Goal: Task Accomplishment & Management: Manage account settings

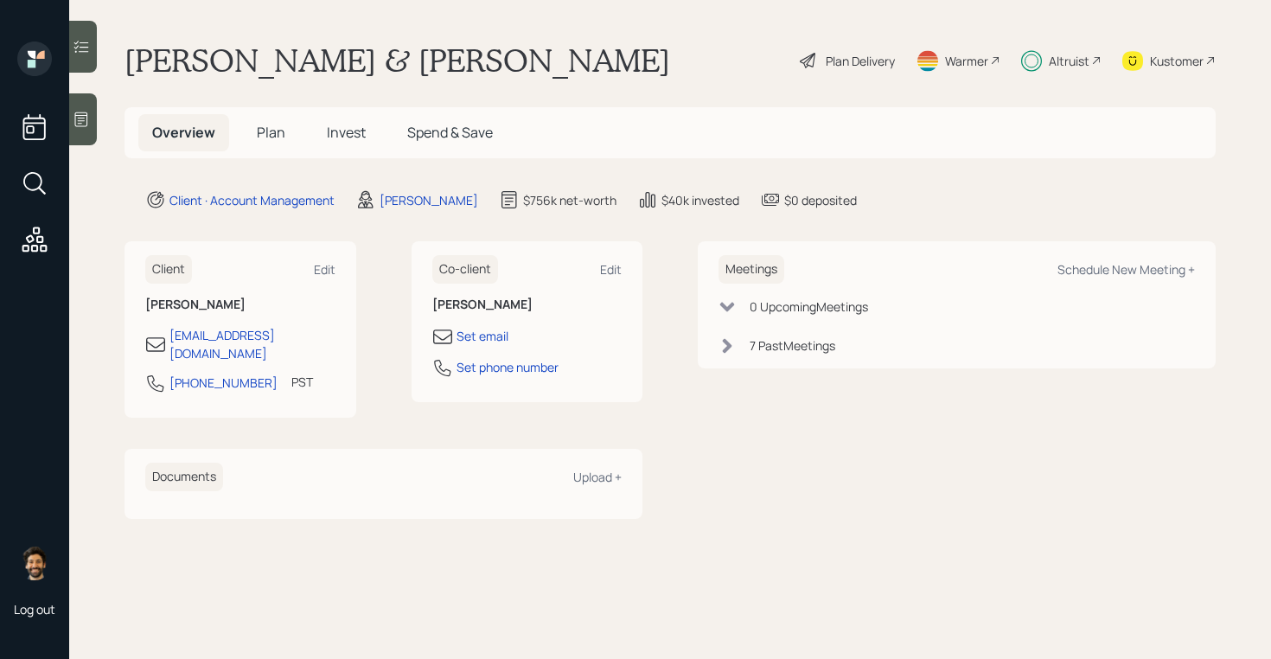
click at [1061, 54] on div "Altruist" at bounding box center [1069, 61] width 41 height 18
click at [347, 132] on span "Invest" at bounding box center [346, 132] width 39 height 19
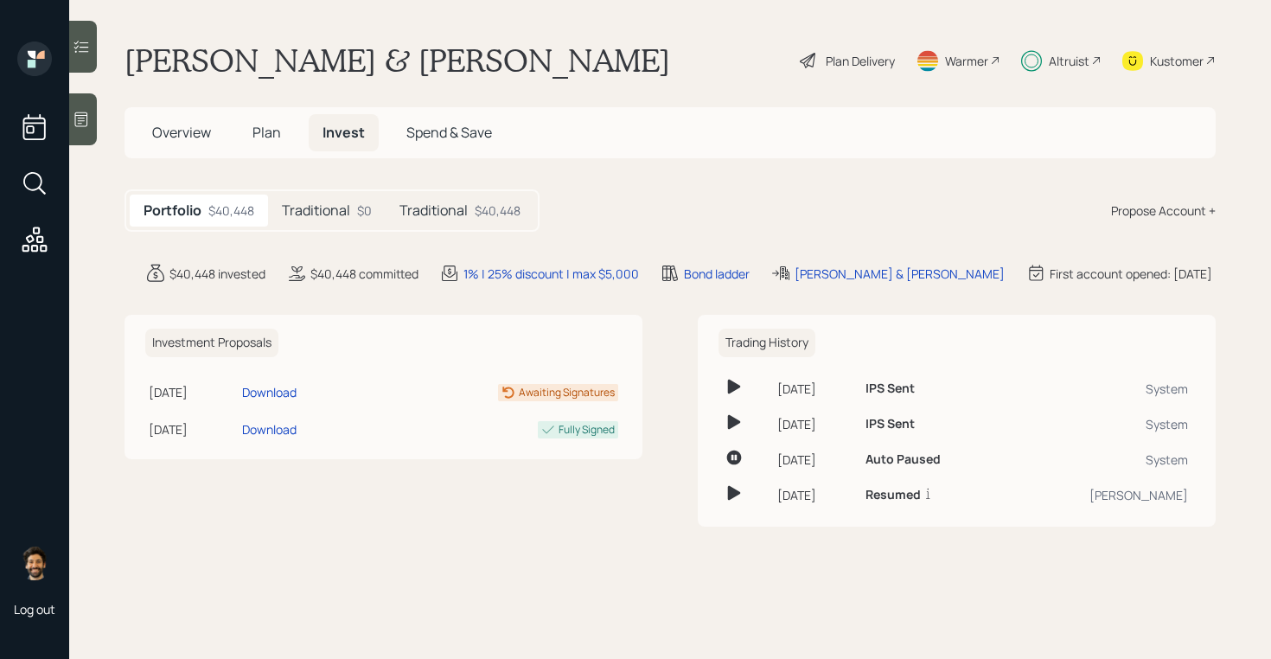
click at [446, 217] on h5 "Traditional" at bounding box center [433, 210] width 68 height 16
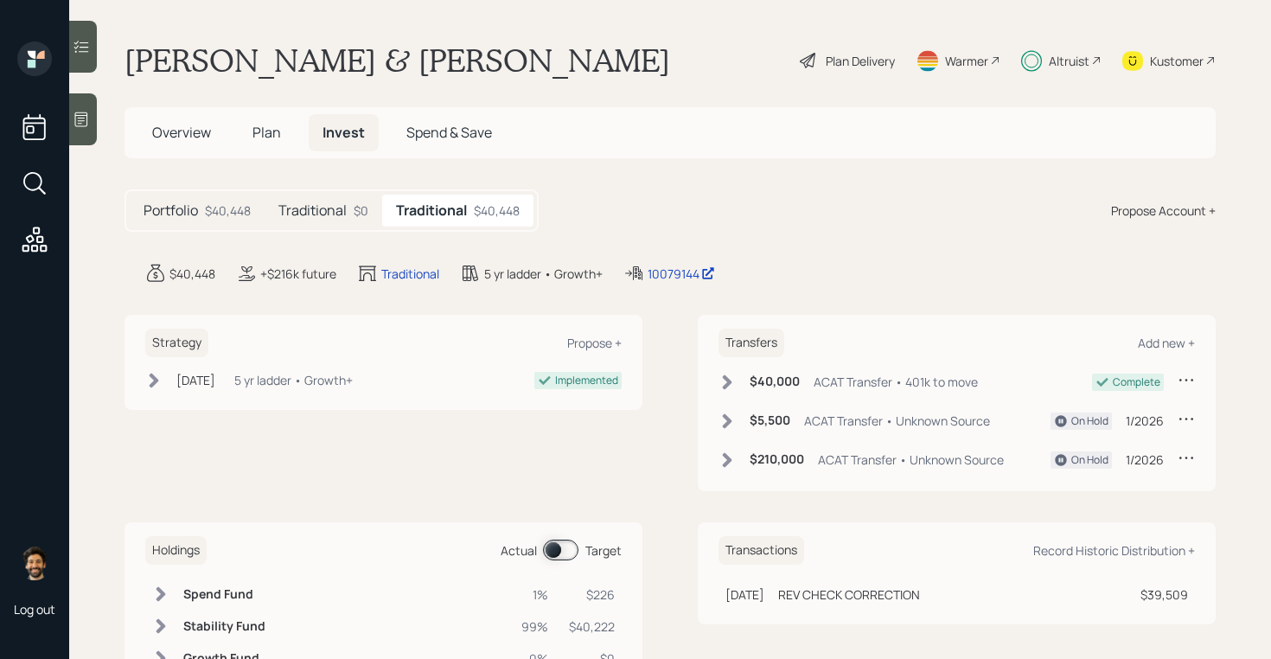
click at [269, 124] on span "Plan" at bounding box center [266, 132] width 29 height 19
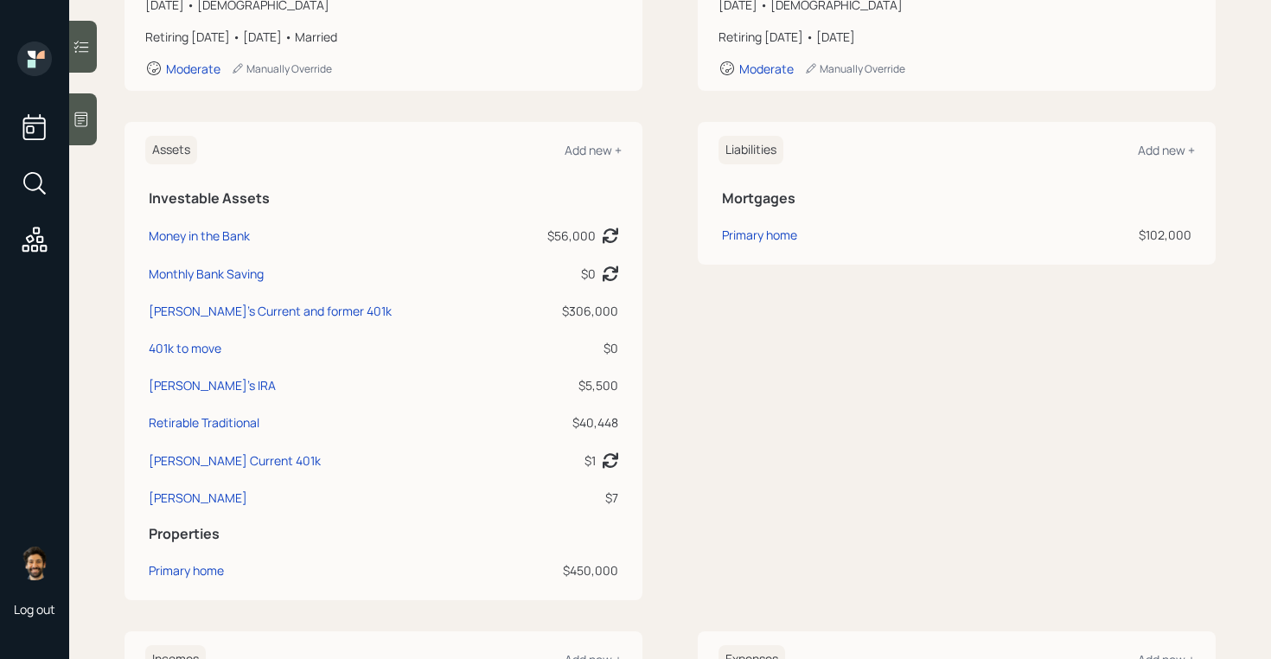
scroll to position [334, 0]
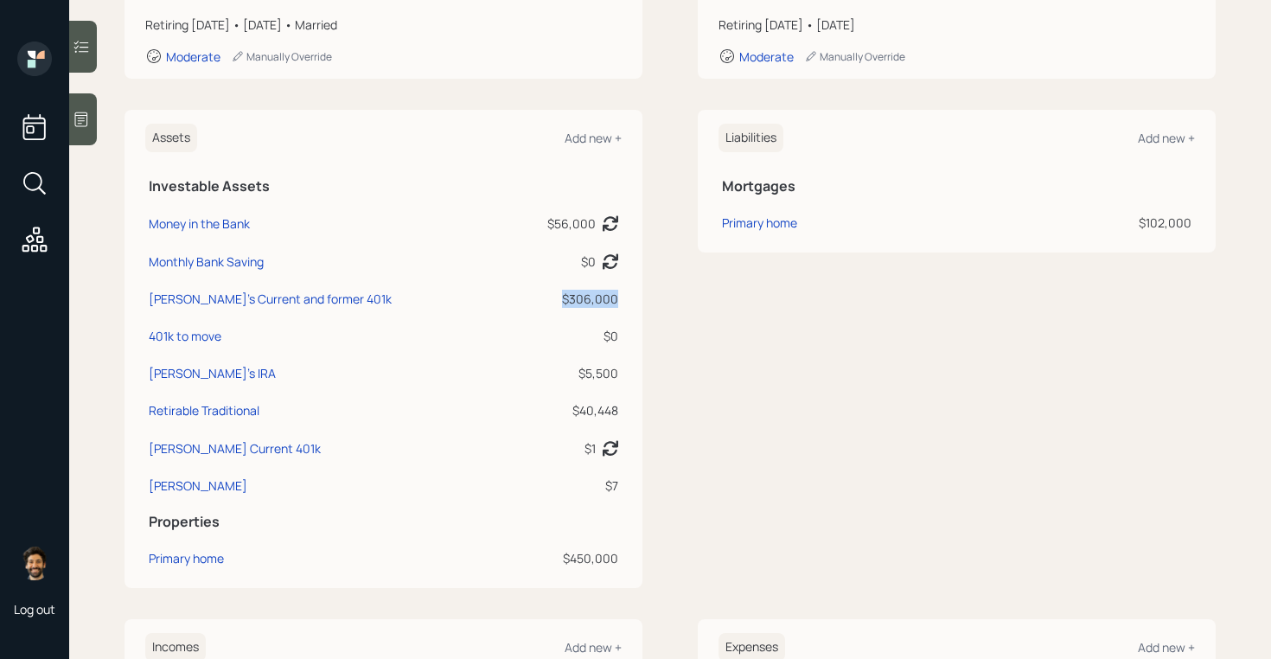
drag, startPoint x: 616, startPoint y: 297, endPoint x: 565, endPoint y: 297, distance: 51.9
click at [565, 297] on div "$306,000" at bounding box center [565, 299] width 106 height 18
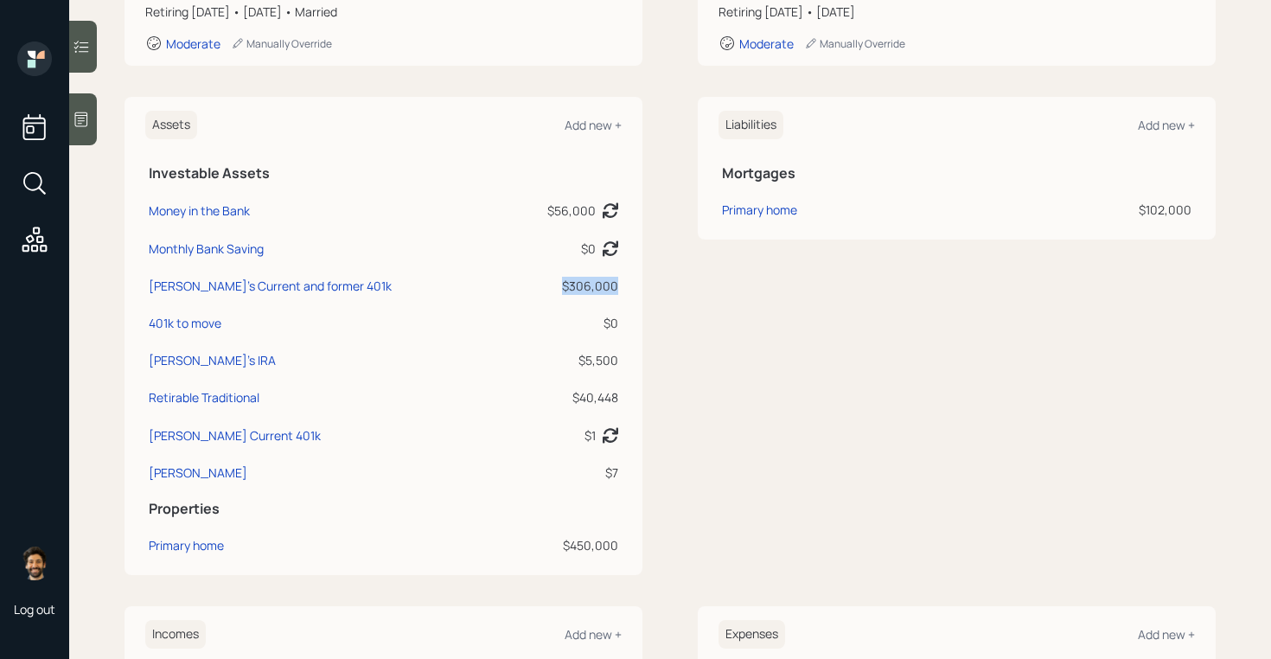
scroll to position [354, 0]
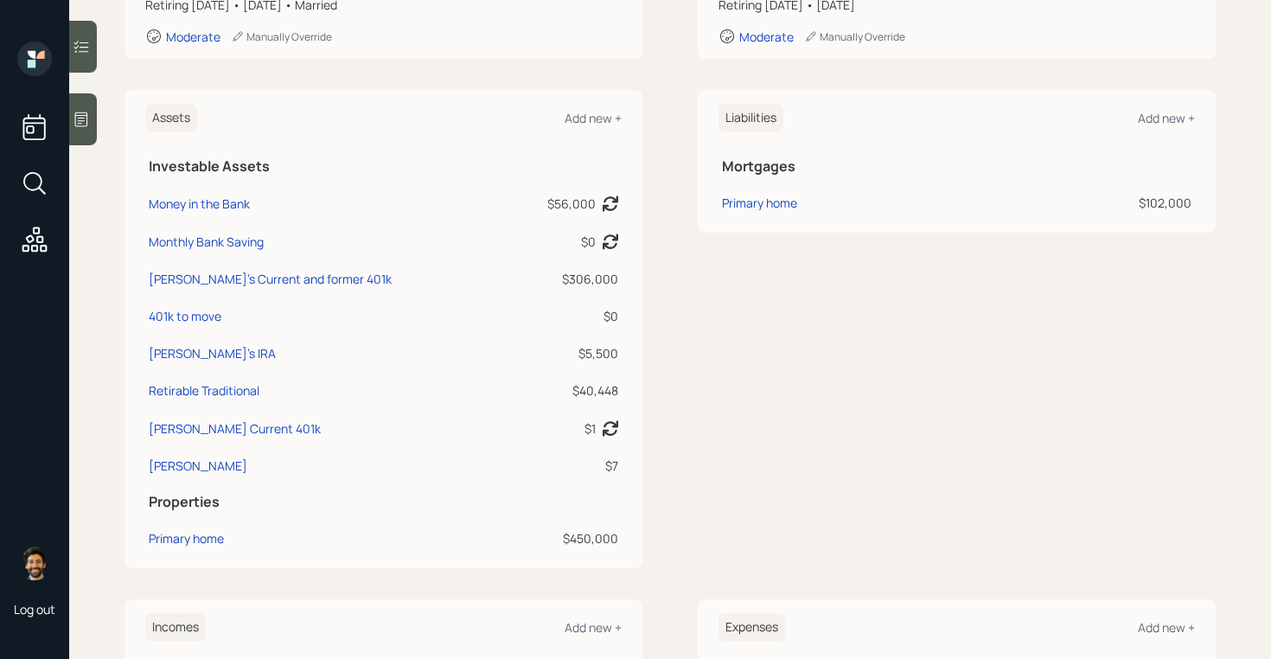
click at [686, 344] on div "Assets Add new + Investable Assets Money in the Bank $56,000 Asset balance last…" at bounding box center [669, 329] width 1091 height 478
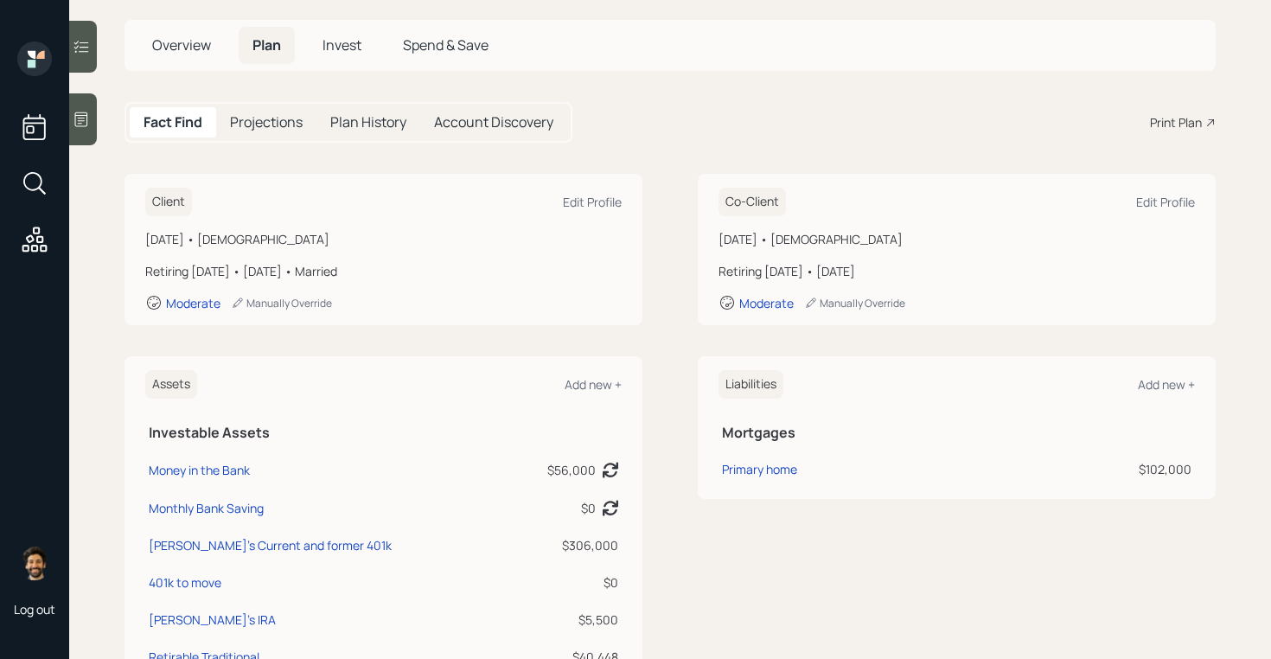
scroll to position [0, 0]
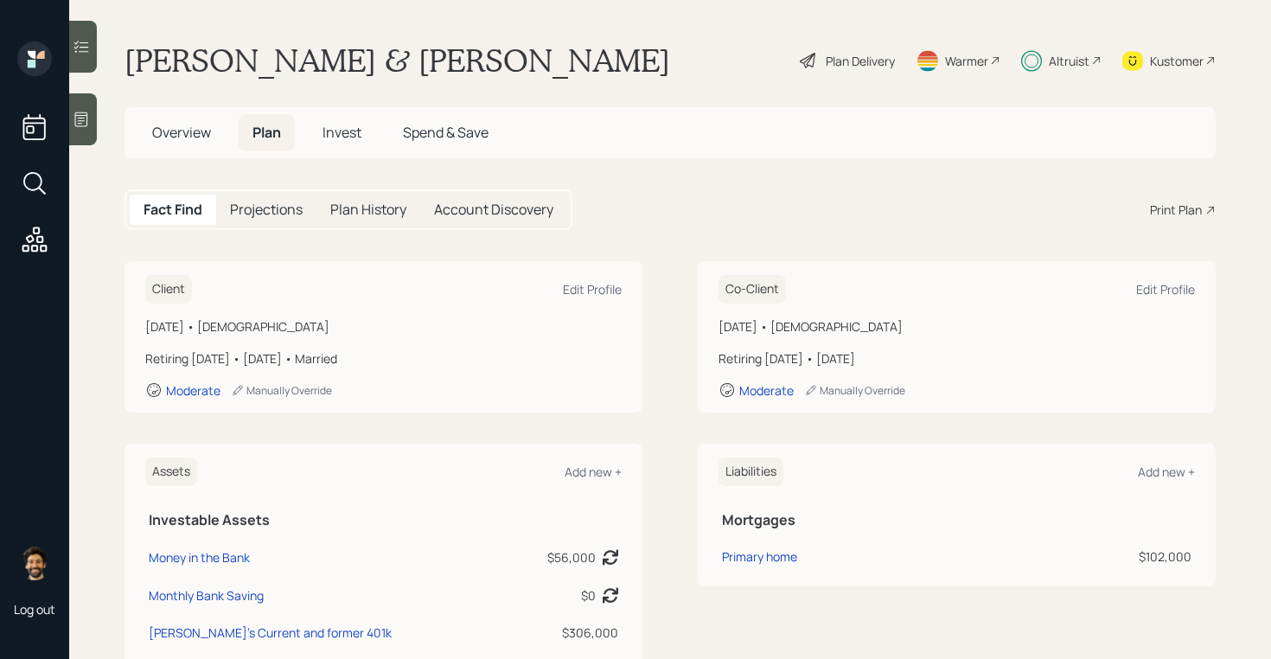
click at [338, 123] on span "Invest" at bounding box center [341, 132] width 39 height 19
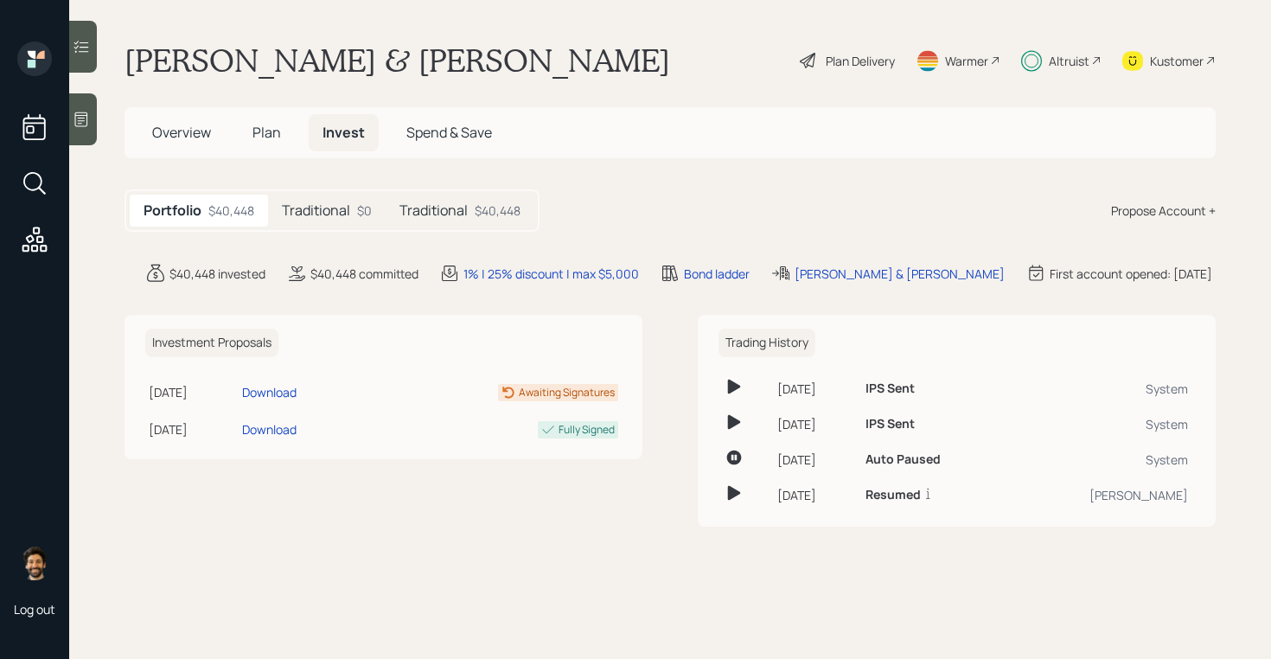
click at [449, 217] on h5 "Traditional" at bounding box center [433, 210] width 68 height 16
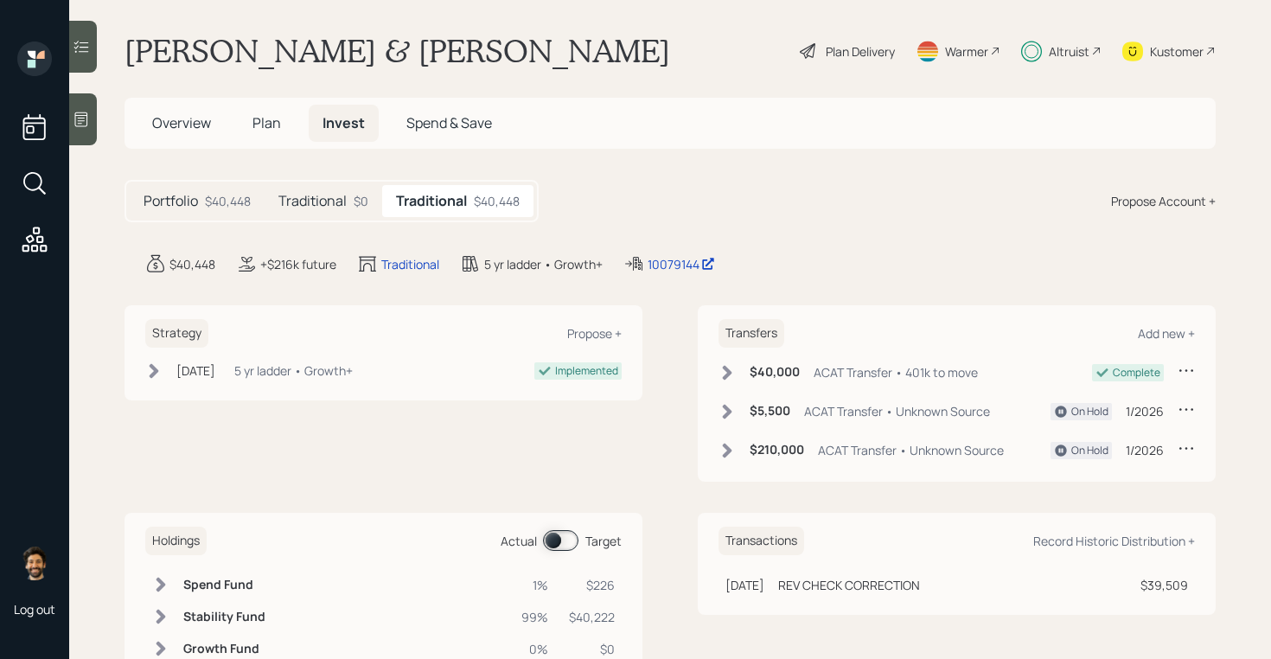
scroll to position [10, 0]
click at [255, 122] on span "Plan" at bounding box center [266, 121] width 29 height 19
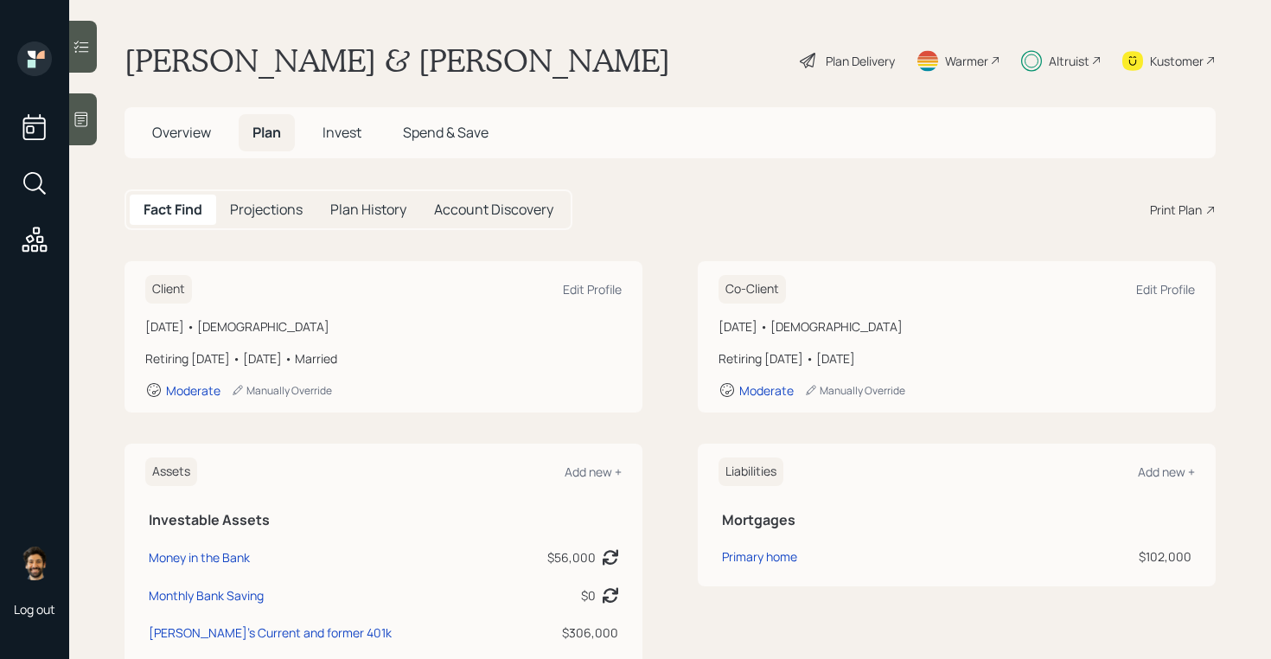
click at [351, 135] on span "Invest" at bounding box center [341, 132] width 39 height 19
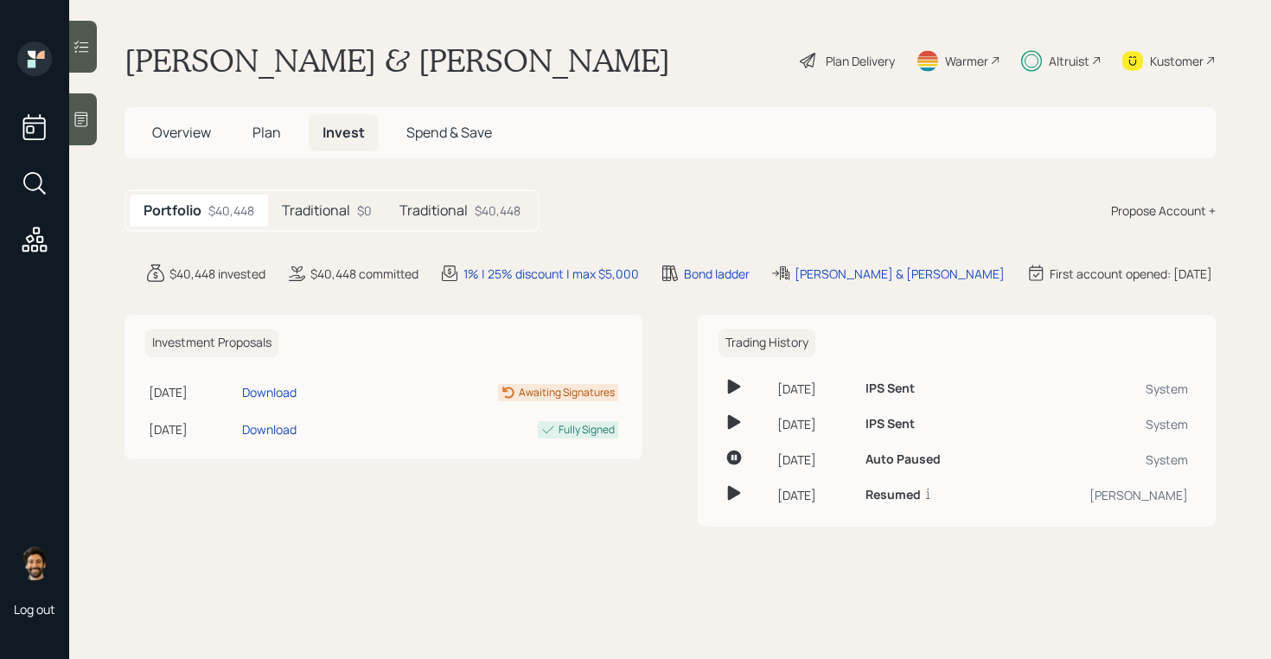
click at [343, 212] on h5 "Traditional" at bounding box center [316, 210] width 68 height 16
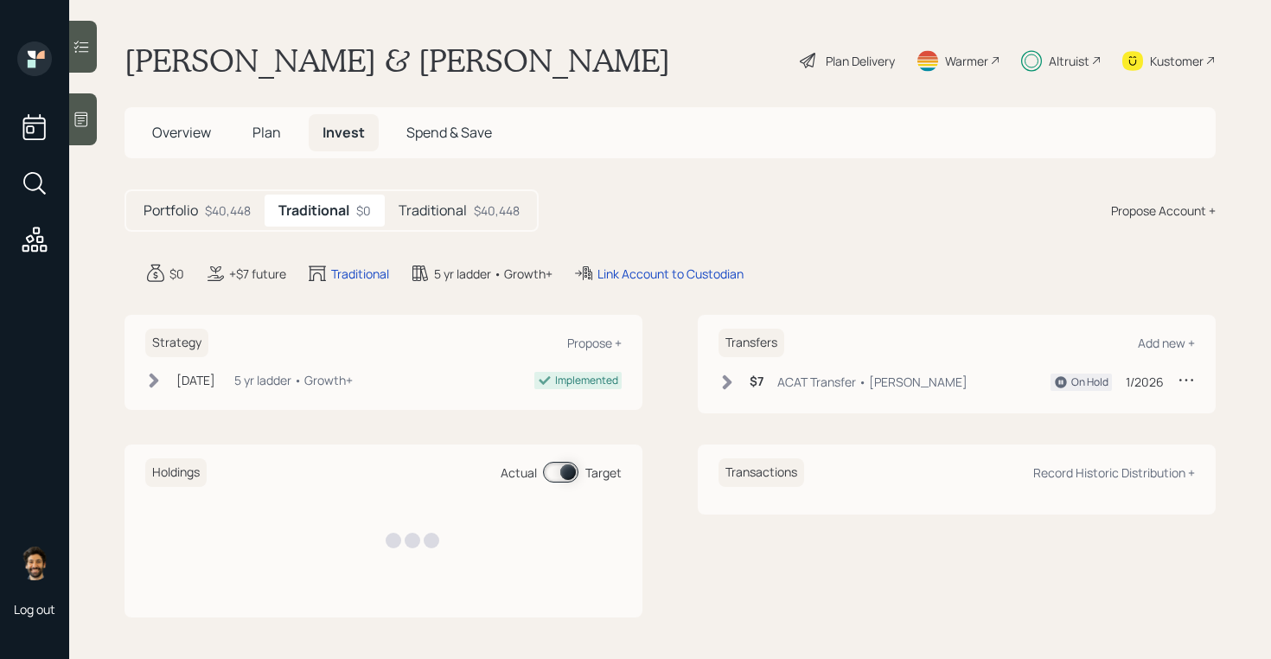
click at [470, 214] on div "Traditional $40,448" at bounding box center [459, 211] width 149 height 32
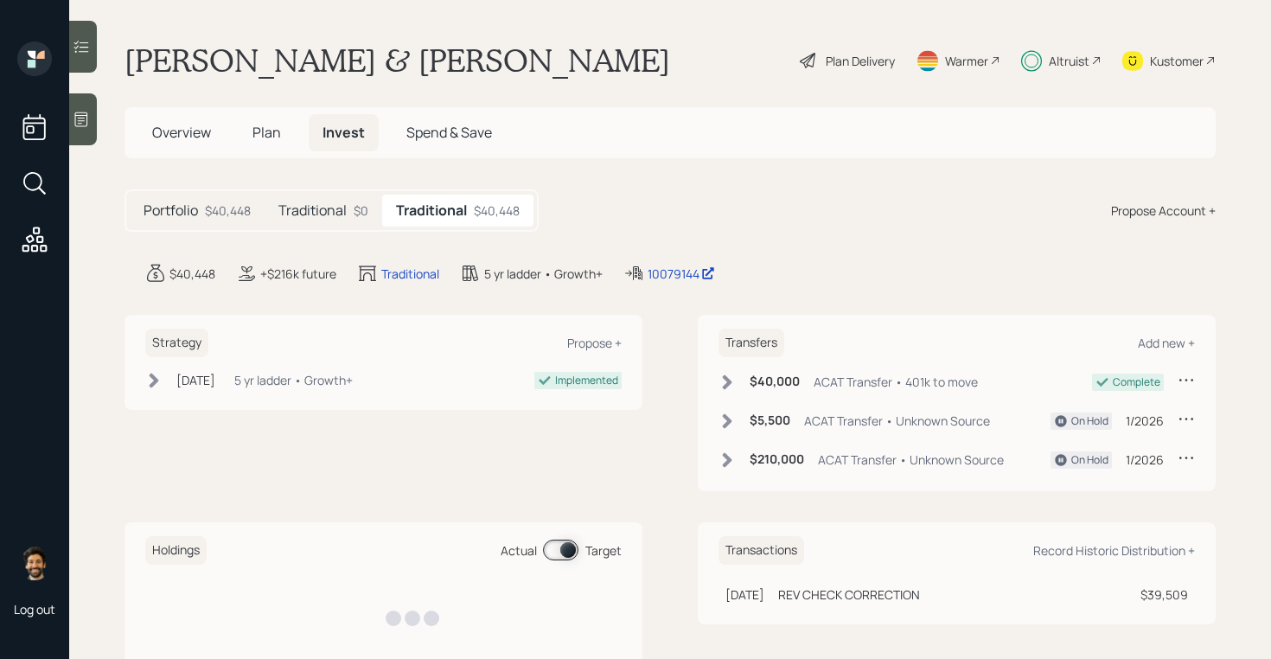
scroll to position [78, 0]
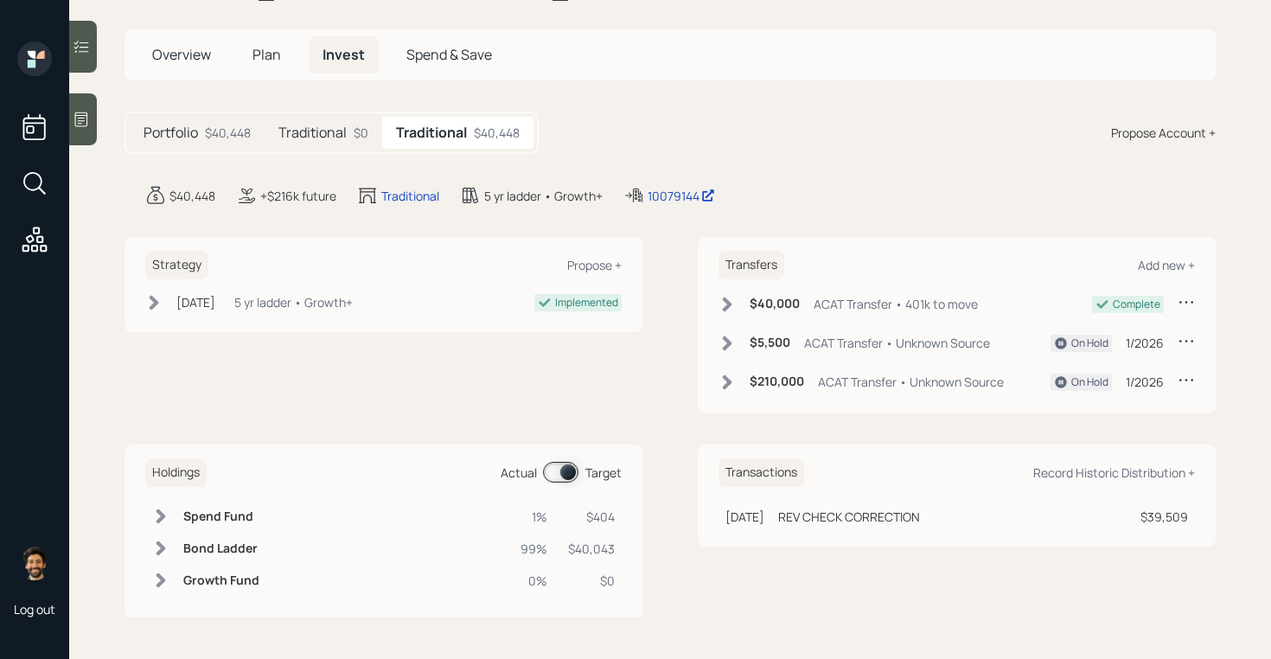
click at [571, 469] on span at bounding box center [560, 472] width 35 height 21
click at [164, 555] on icon at bounding box center [160, 547] width 17 height 17
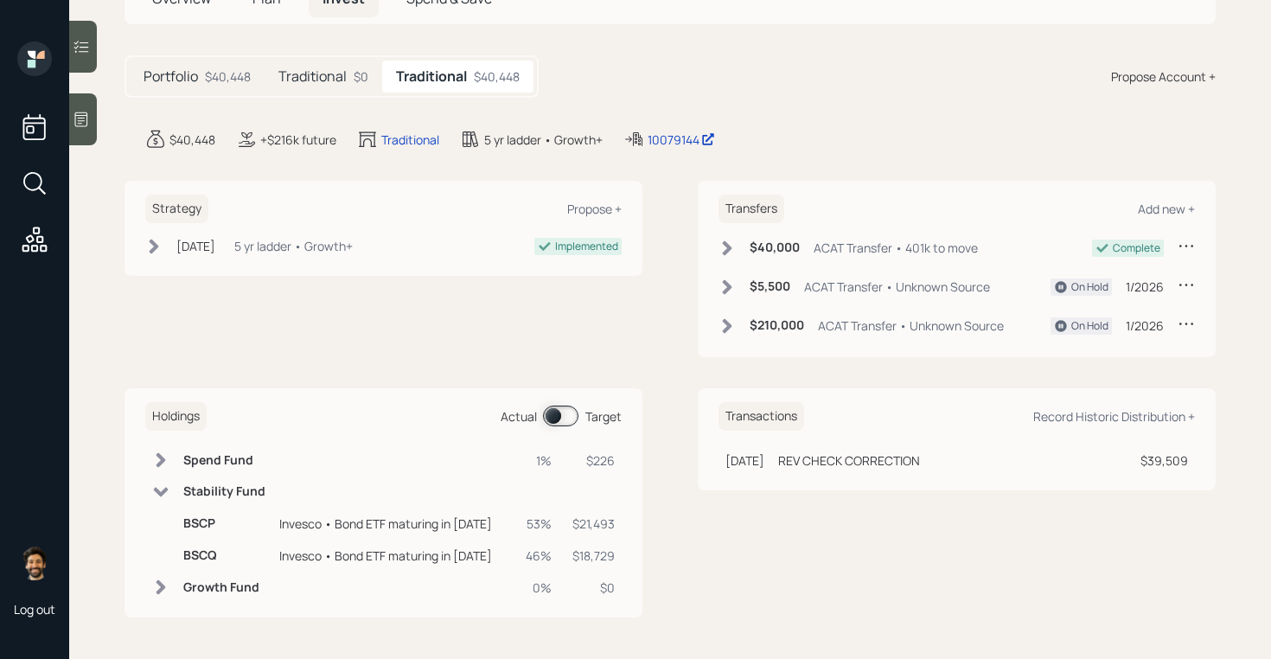
scroll to position [0, 0]
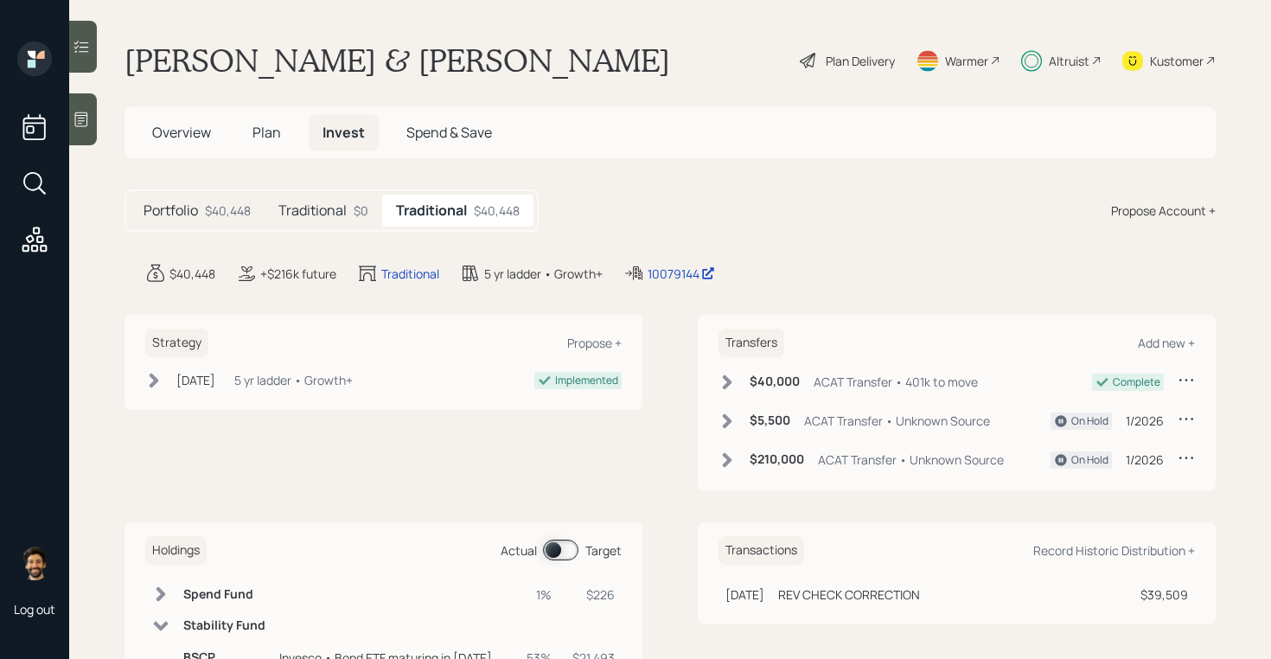
click at [852, 70] on div "Plan Delivery" at bounding box center [847, 60] width 99 height 38
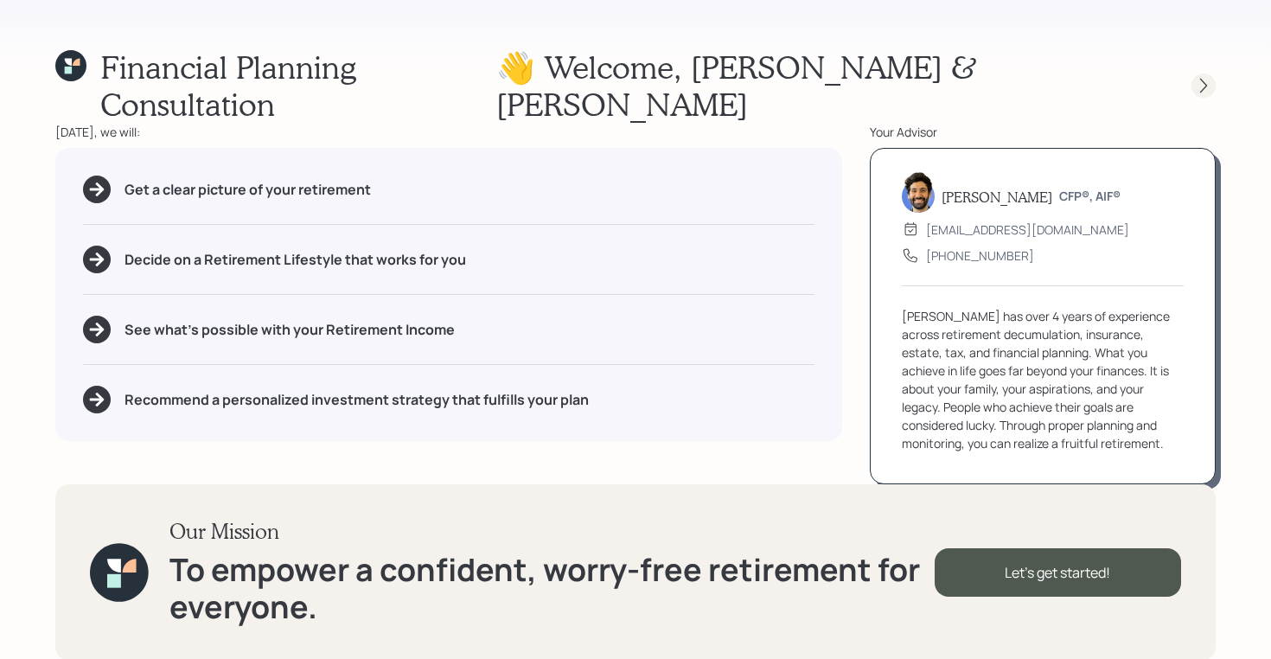
click at [1204, 77] on icon at bounding box center [1203, 85] width 17 height 17
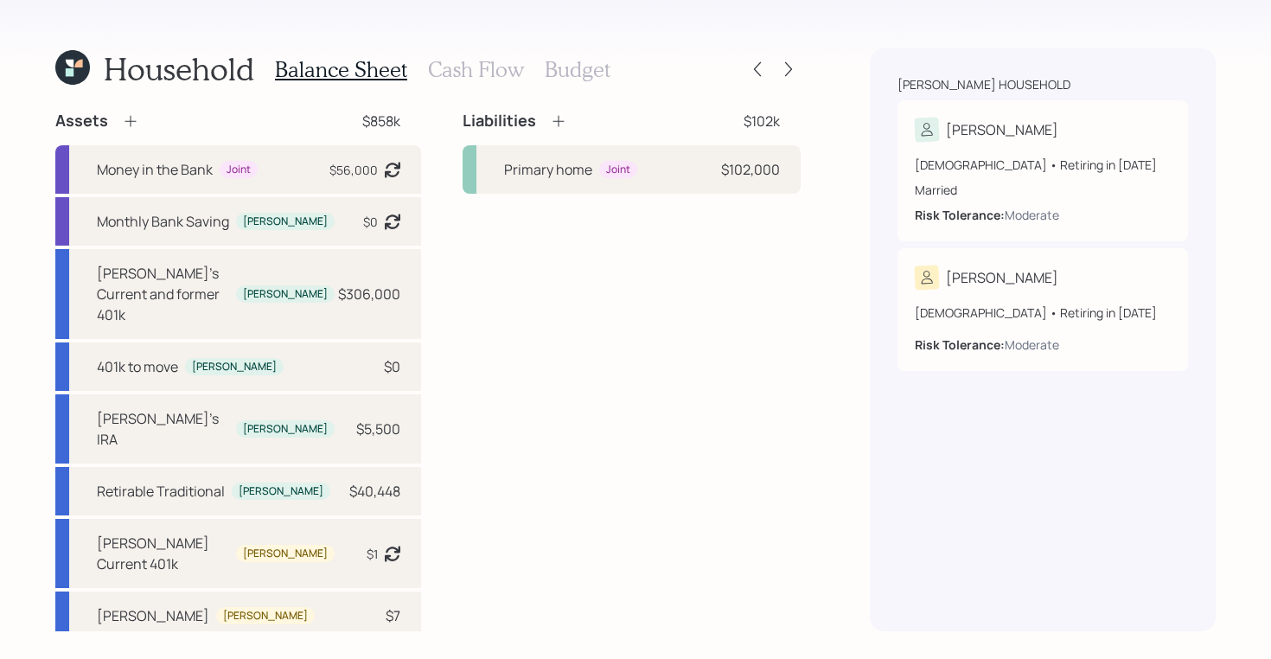
click at [477, 80] on h3 "Cash Flow" at bounding box center [476, 69] width 96 height 25
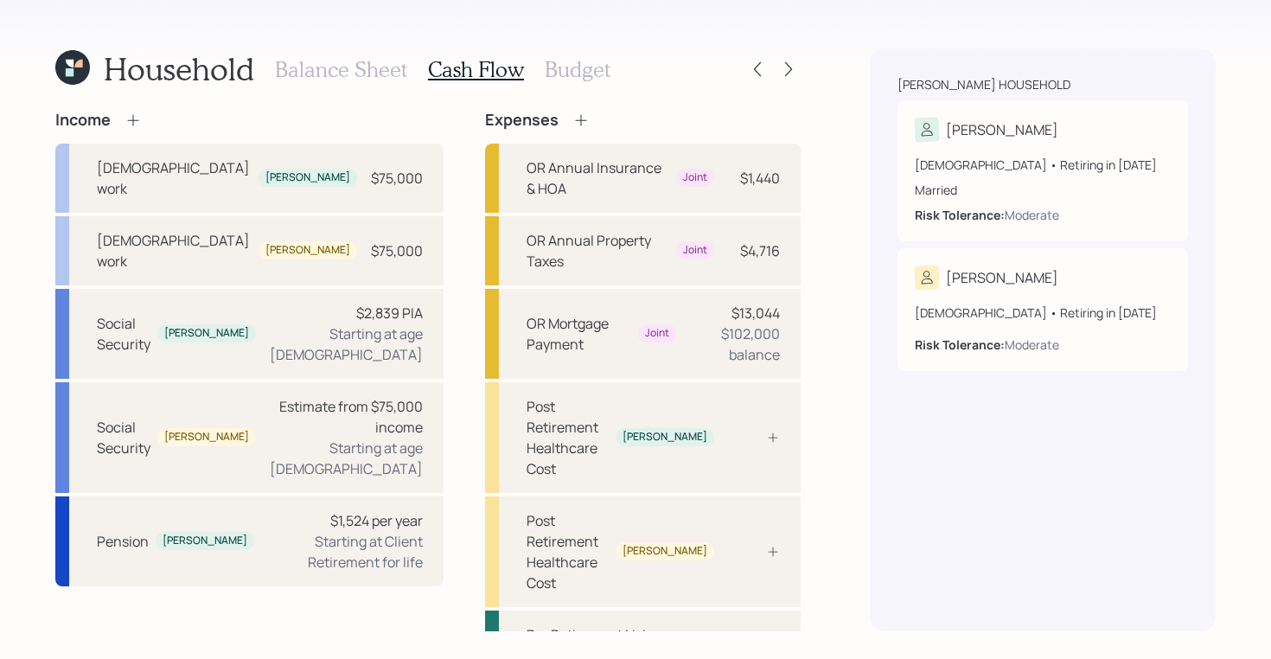
click at [569, 80] on h3 "Budget" at bounding box center [578, 69] width 66 height 25
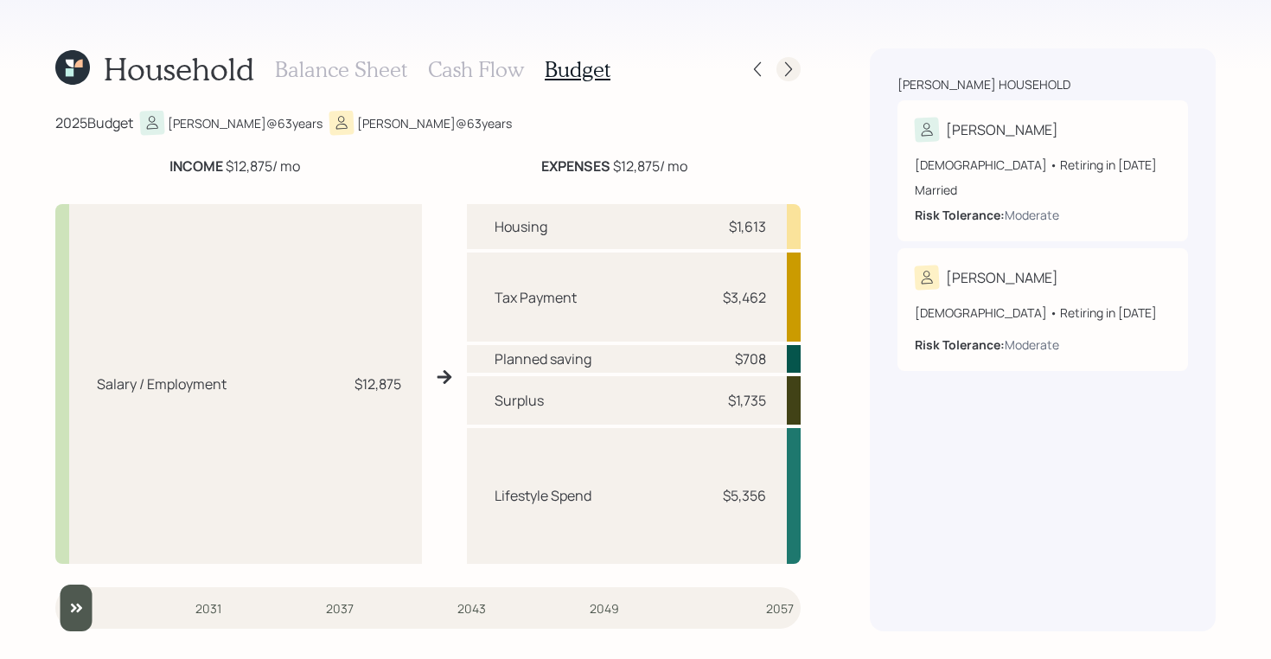
click at [791, 67] on icon at bounding box center [788, 69] width 17 height 17
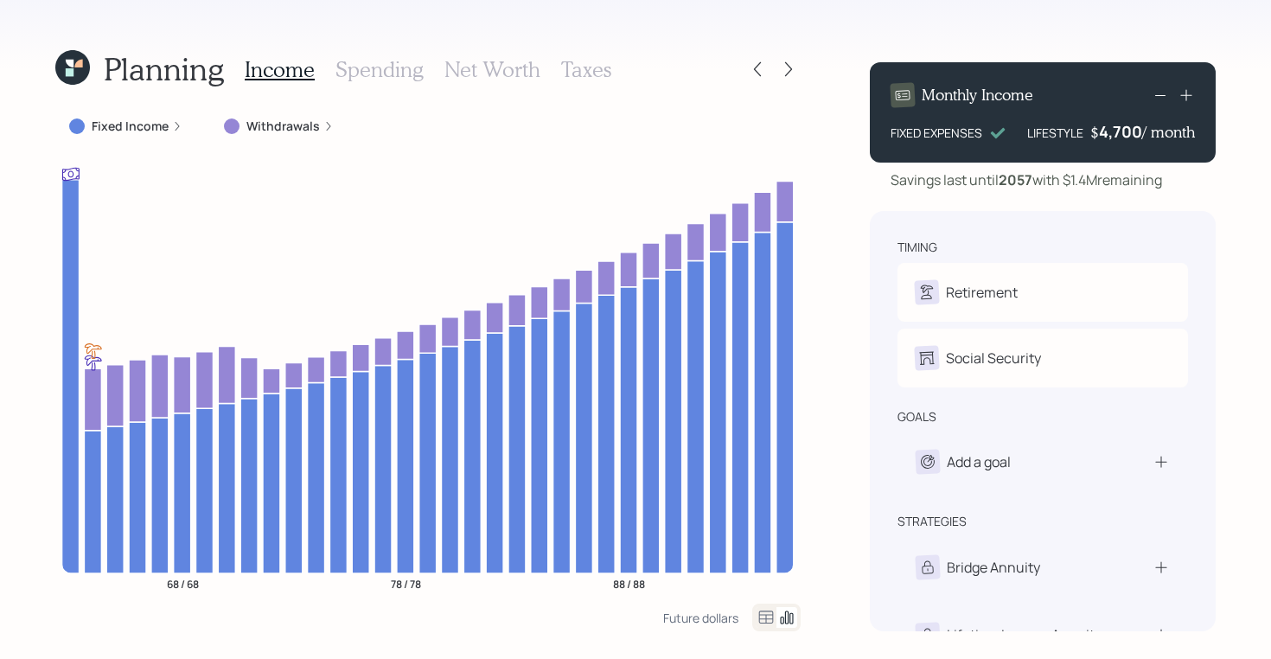
click at [372, 74] on h3 "Spending" at bounding box center [379, 69] width 88 height 25
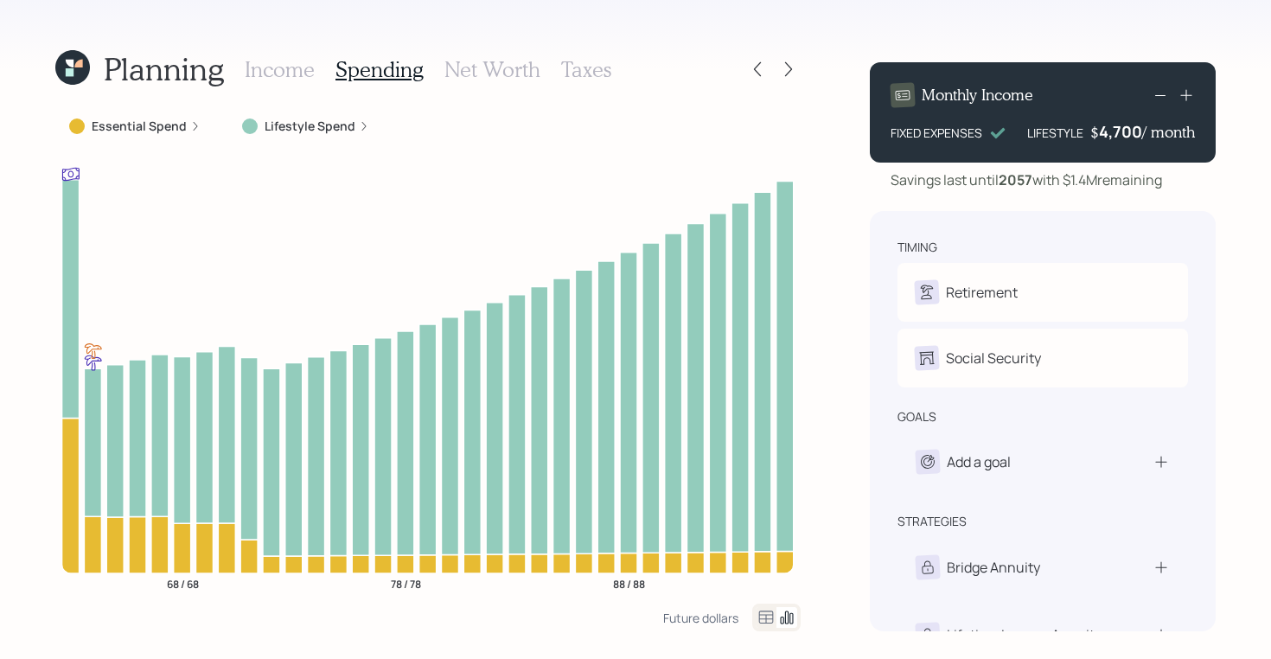
click at [763, 622] on icon at bounding box center [766, 617] width 21 height 21
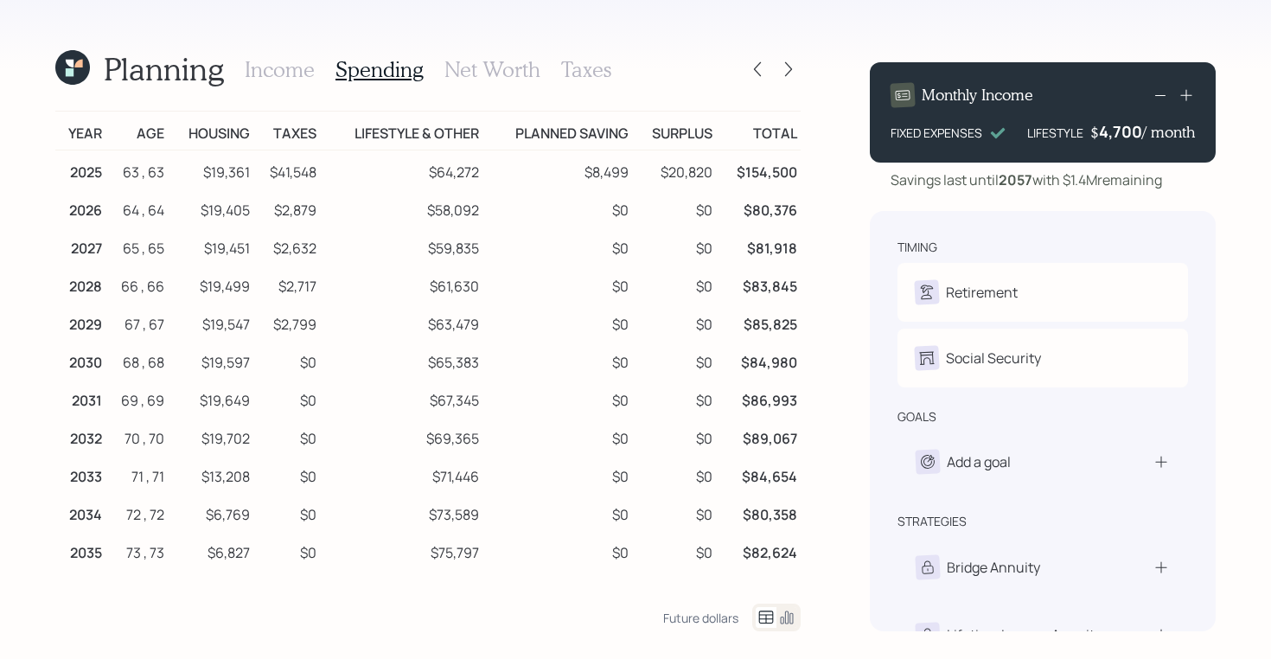
click at [782, 615] on icon at bounding box center [786, 617] width 21 height 21
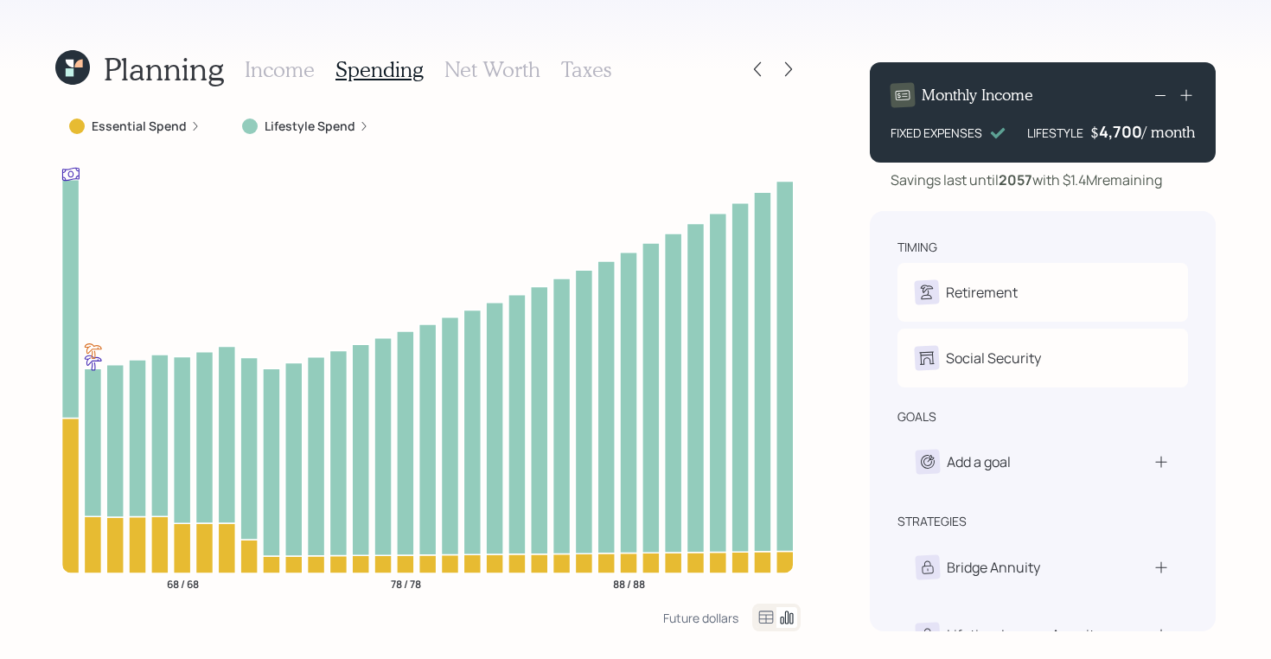
click at [289, 73] on h3 "Income" at bounding box center [280, 69] width 70 height 25
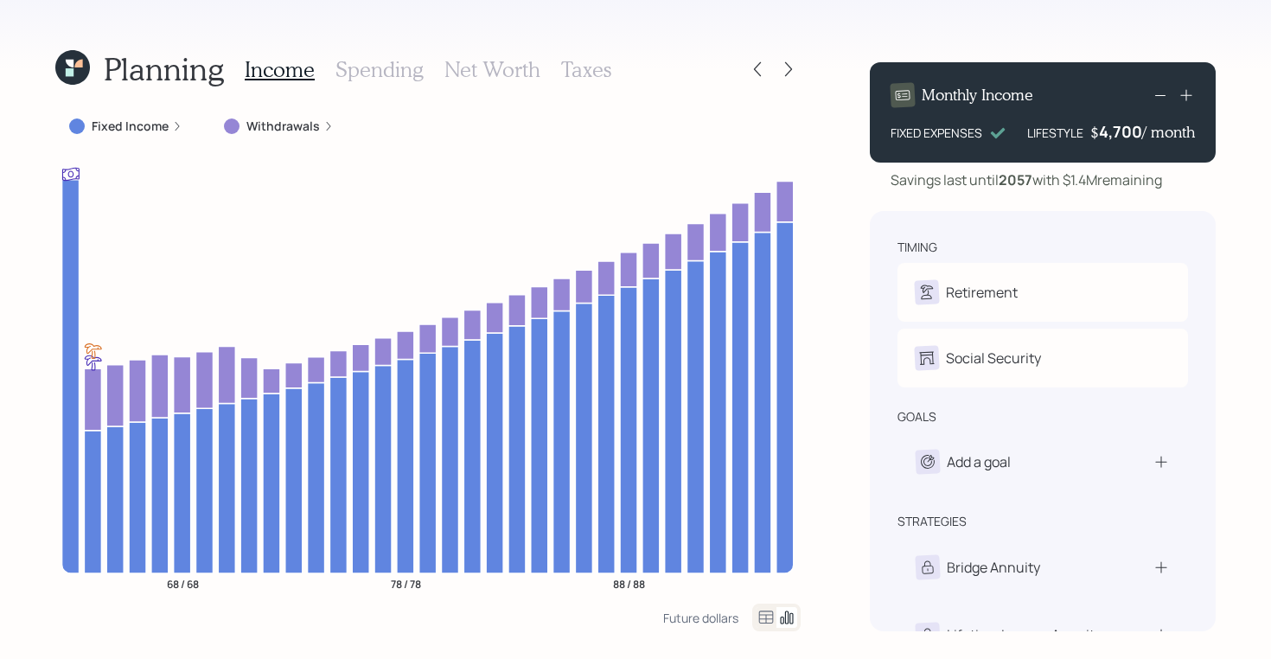
click at [66, 69] on icon at bounding box center [70, 72] width 8 height 8
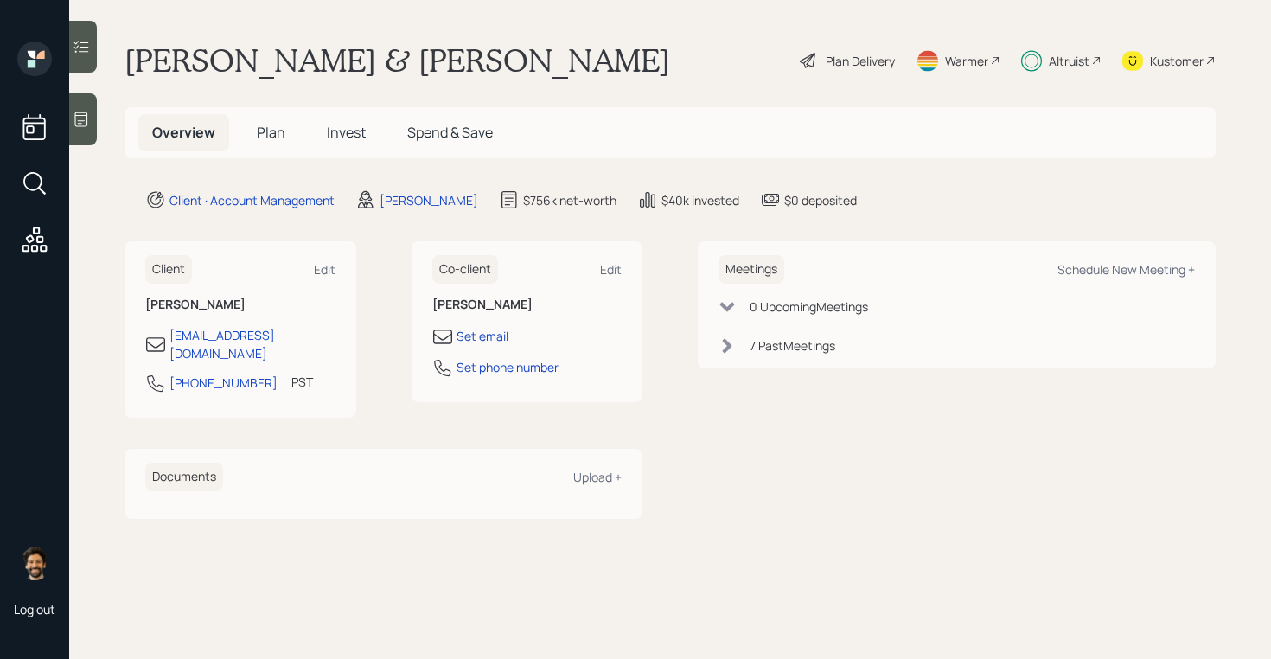
click at [282, 136] on span "Plan" at bounding box center [271, 132] width 29 height 19
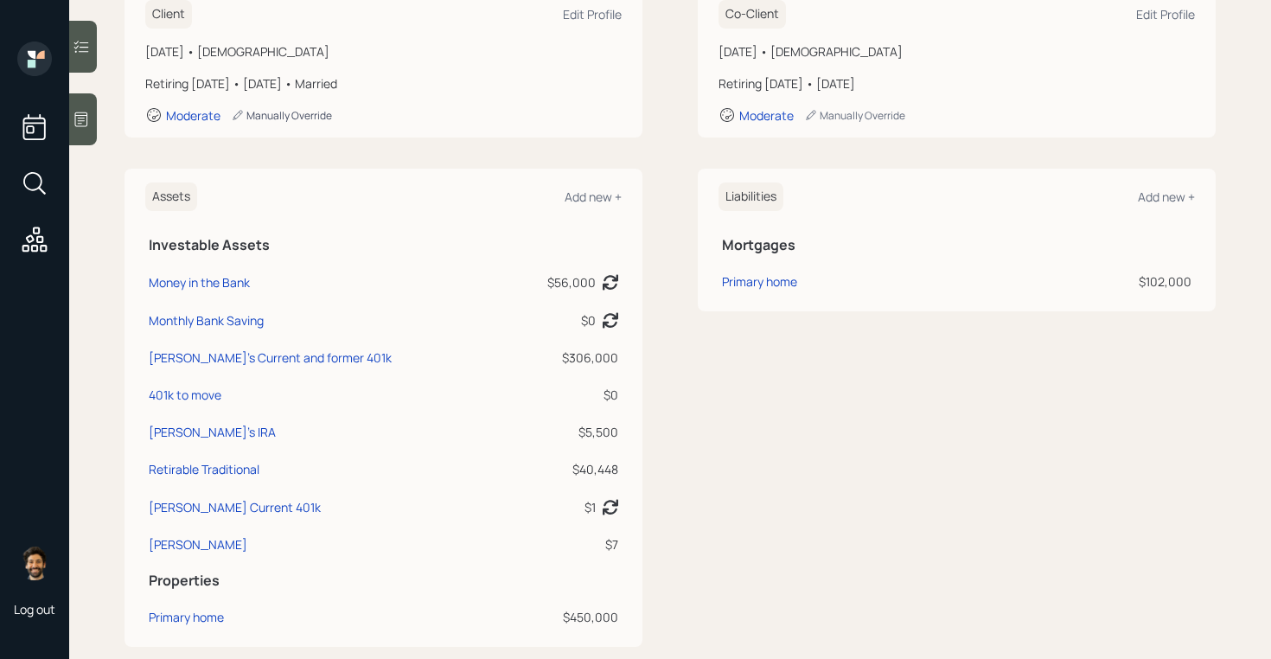
scroll to position [278, 0]
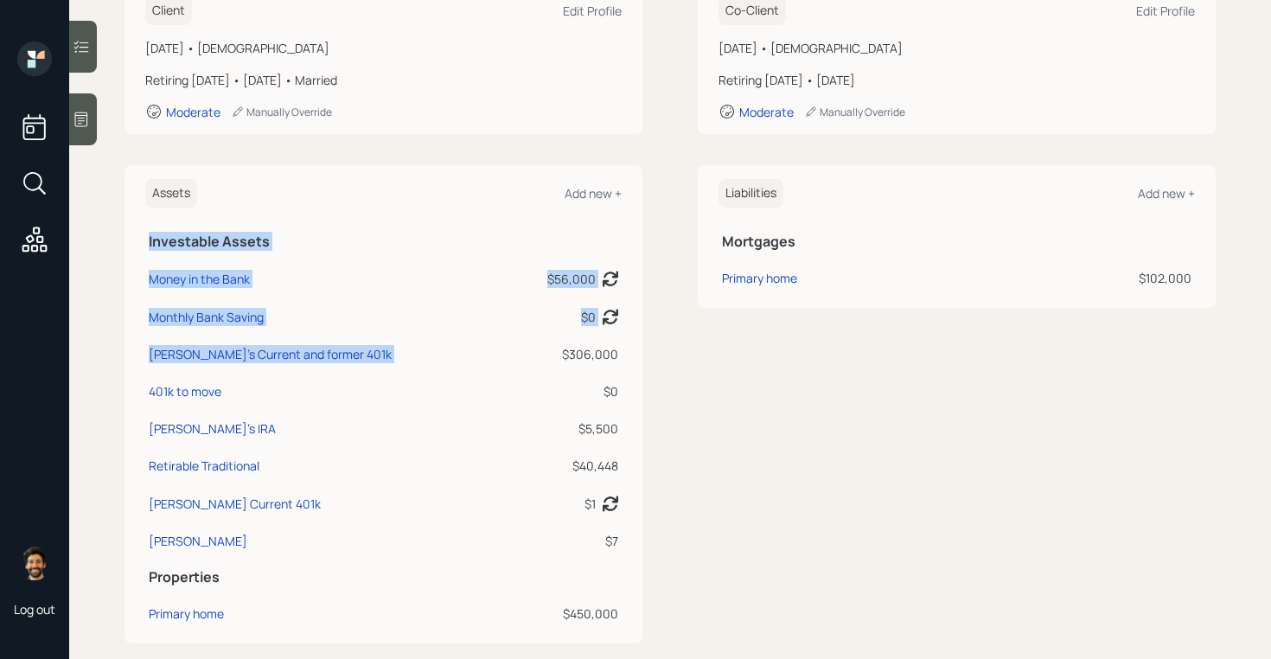
drag, startPoint x: 624, startPoint y: 357, endPoint x: 553, endPoint y: 357, distance: 70.9
click at [553, 357] on div "Assets Add new + Investable Assets Money in the Bank $56,000 Asset balance last…" at bounding box center [383, 404] width 518 height 478
click at [553, 357] on div "$306,000" at bounding box center [565, 354] width 106 height 18
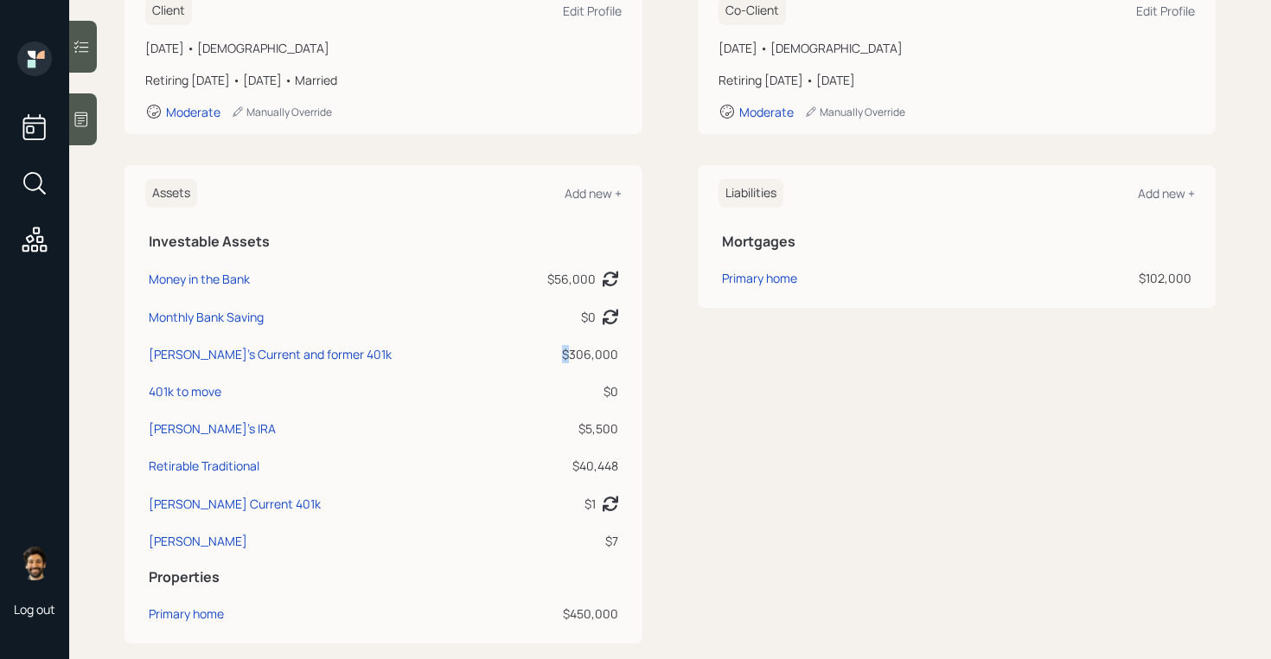
click at [553, 357] on div "$306,000" at bounding box center [565, 354] width 106 height 18
click at [594, 354] on div "$306,000" at bounding box center [565, 354] width 106 height 18
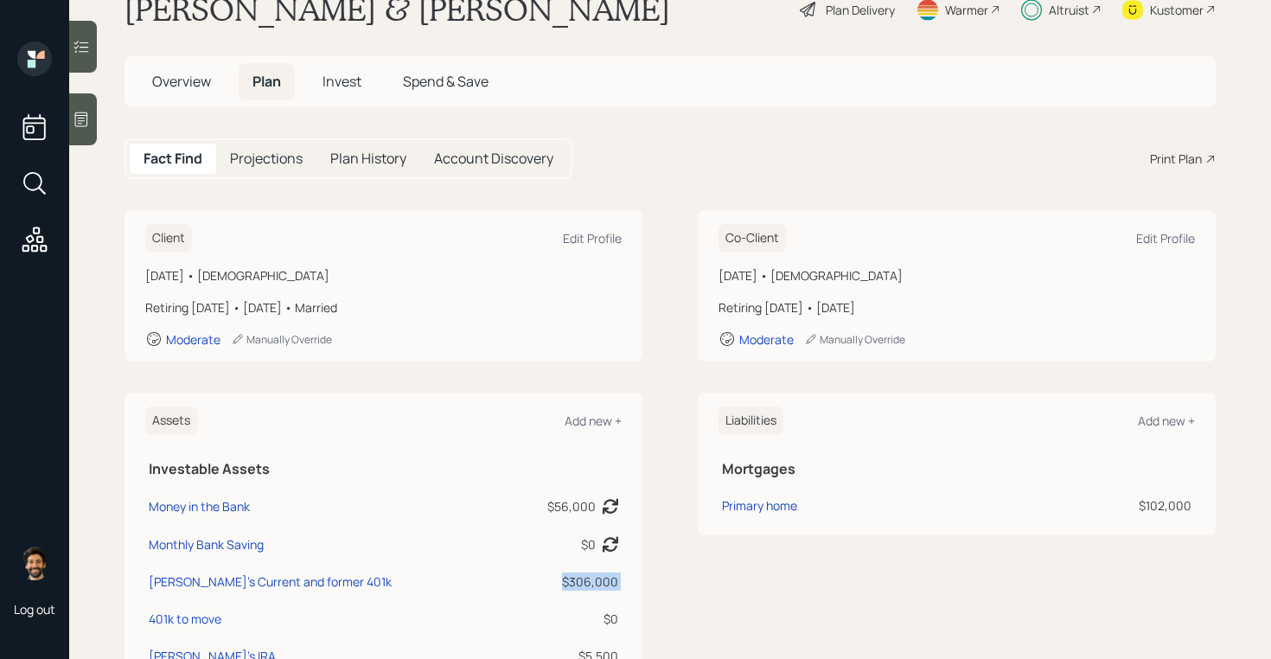
scroll to position [0, 0]
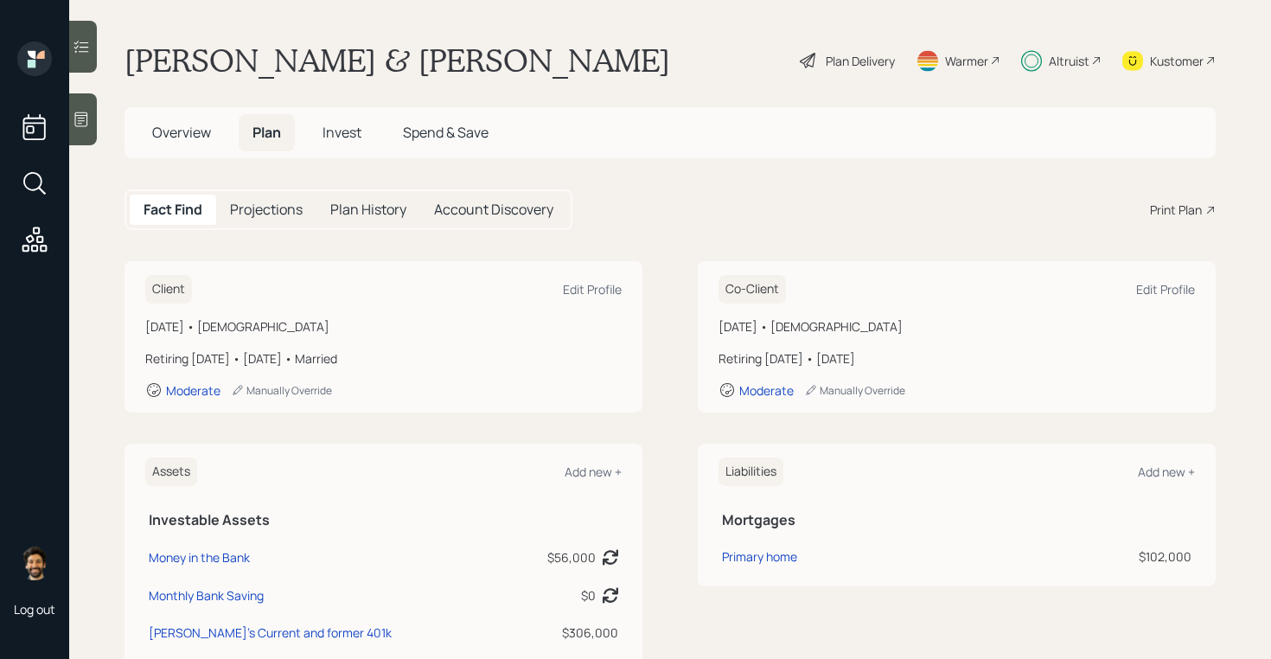
click at [851, 61] on div "Plan Delivery" at bounding box center [860, 61] width 69 height 18
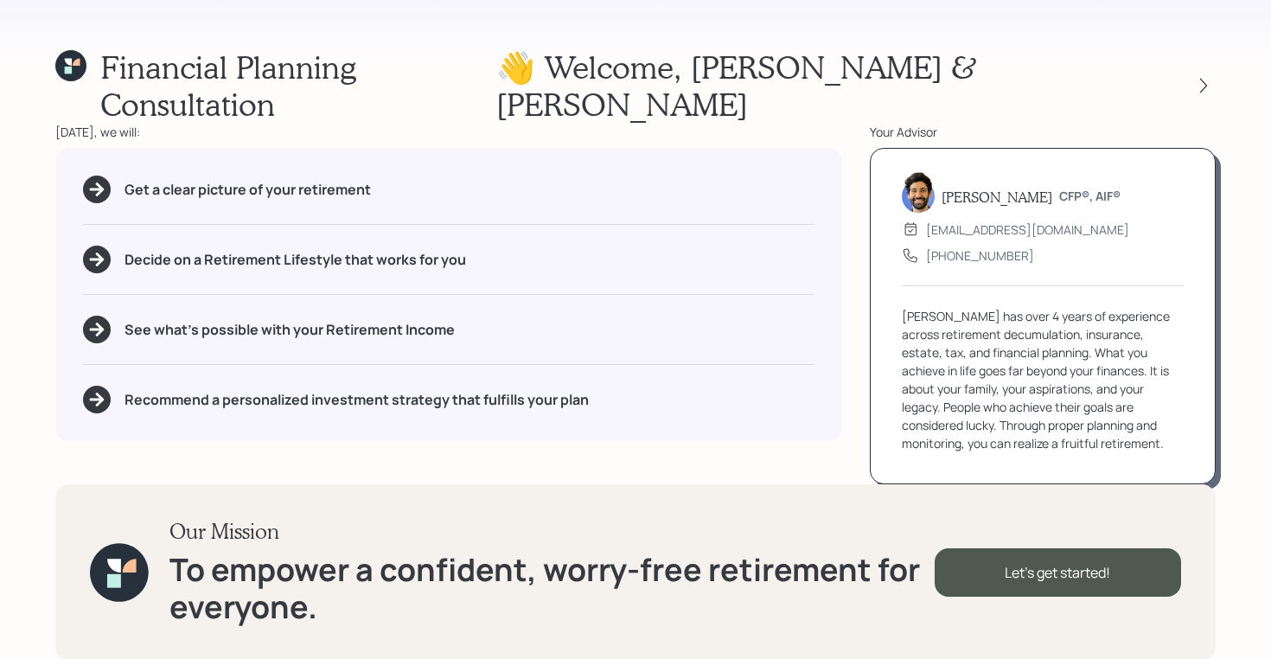
click at [75, 72] on icon at bounding box center [70, 65] width 31 height 31
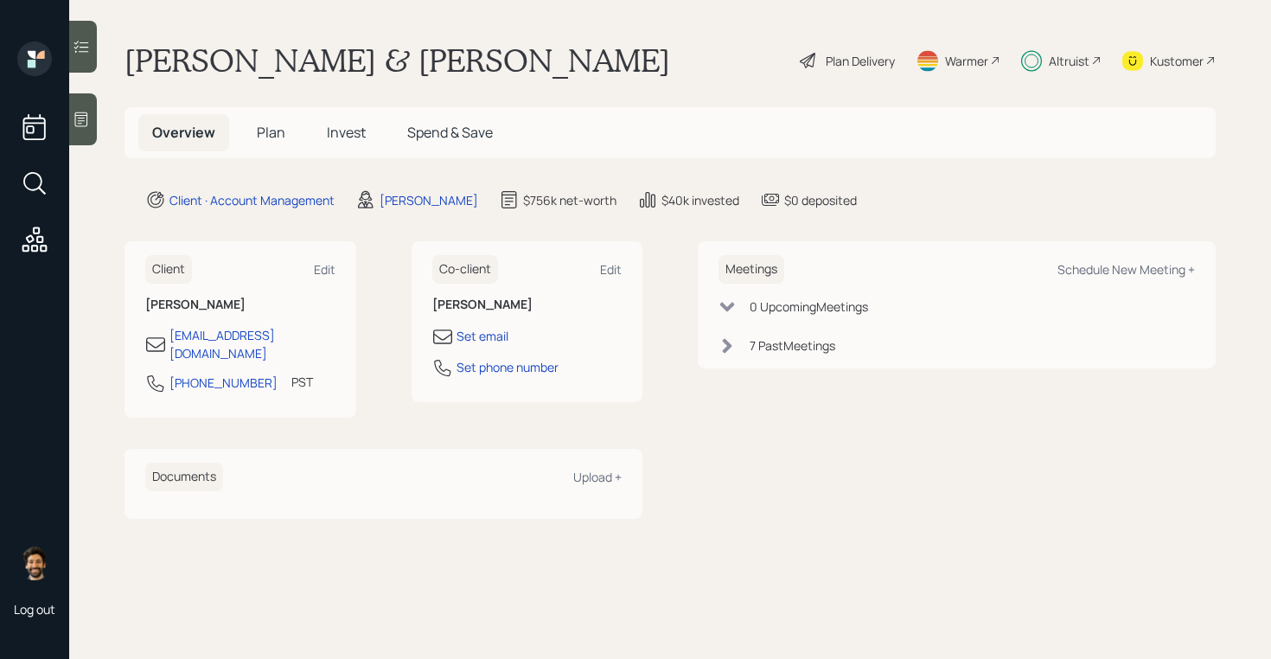
click at [270, 136] on span "Plan" at bounding box center [271, 132] width 29 height 19
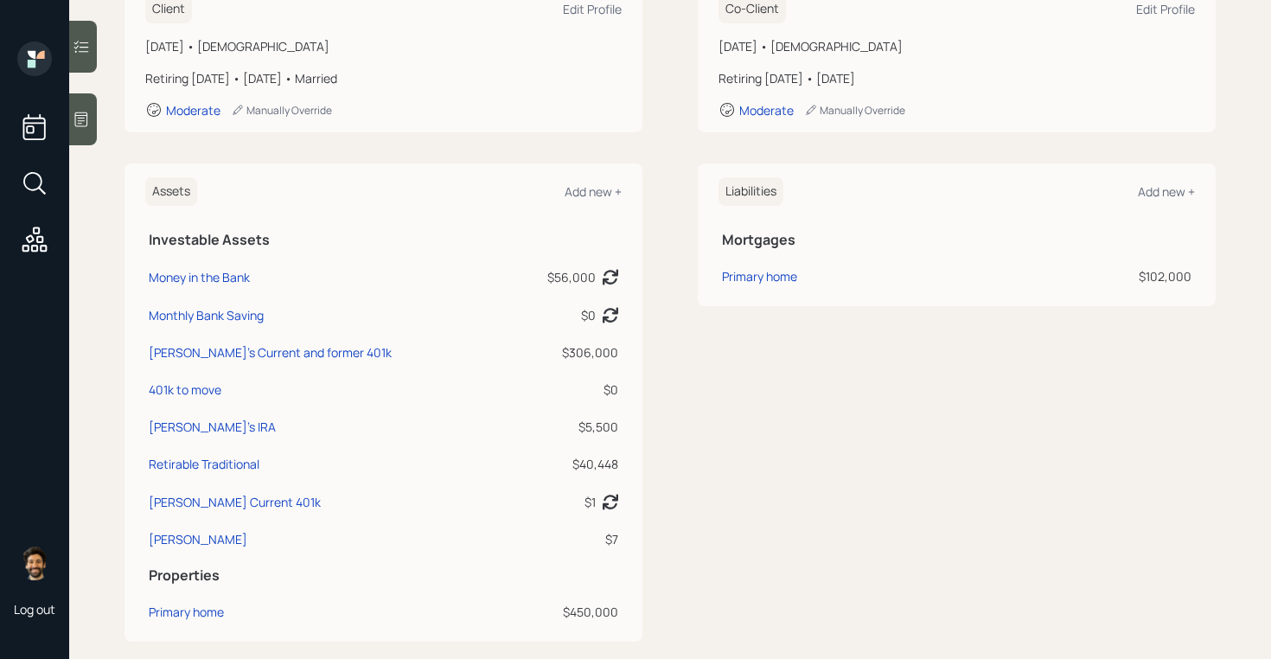
scroll to position [304, 0]
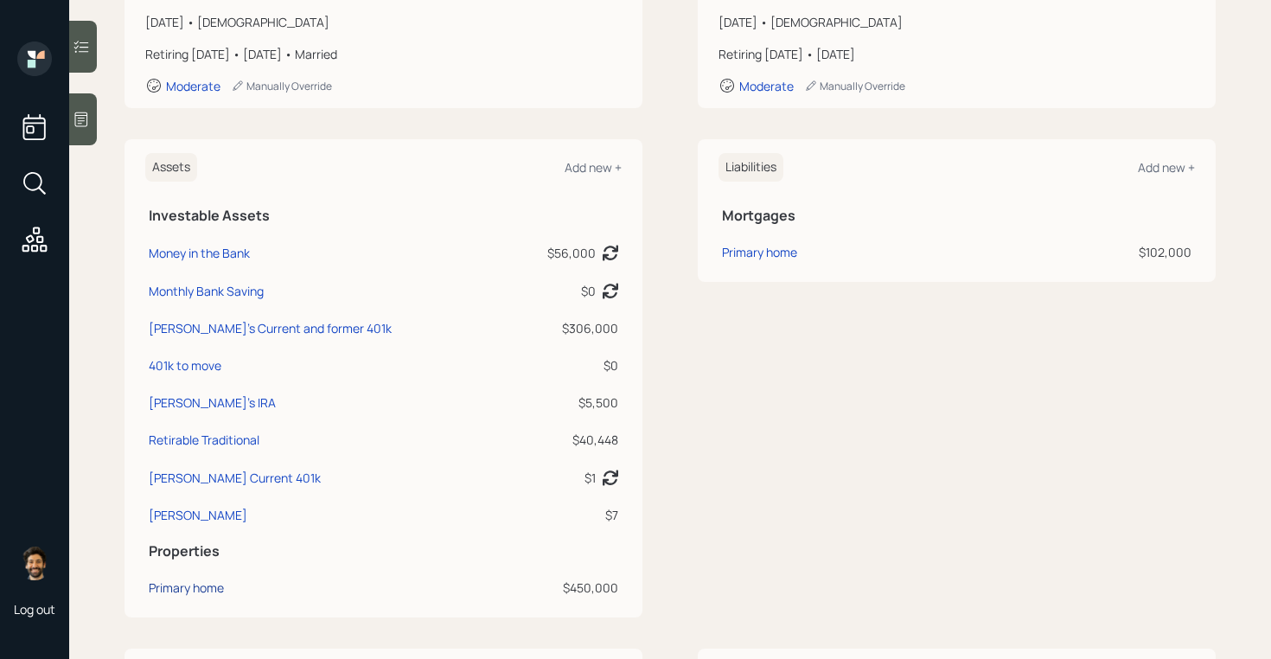
click at [179, 588] on div "Primary home" at bounding box center [186, 587] width 75 height 18
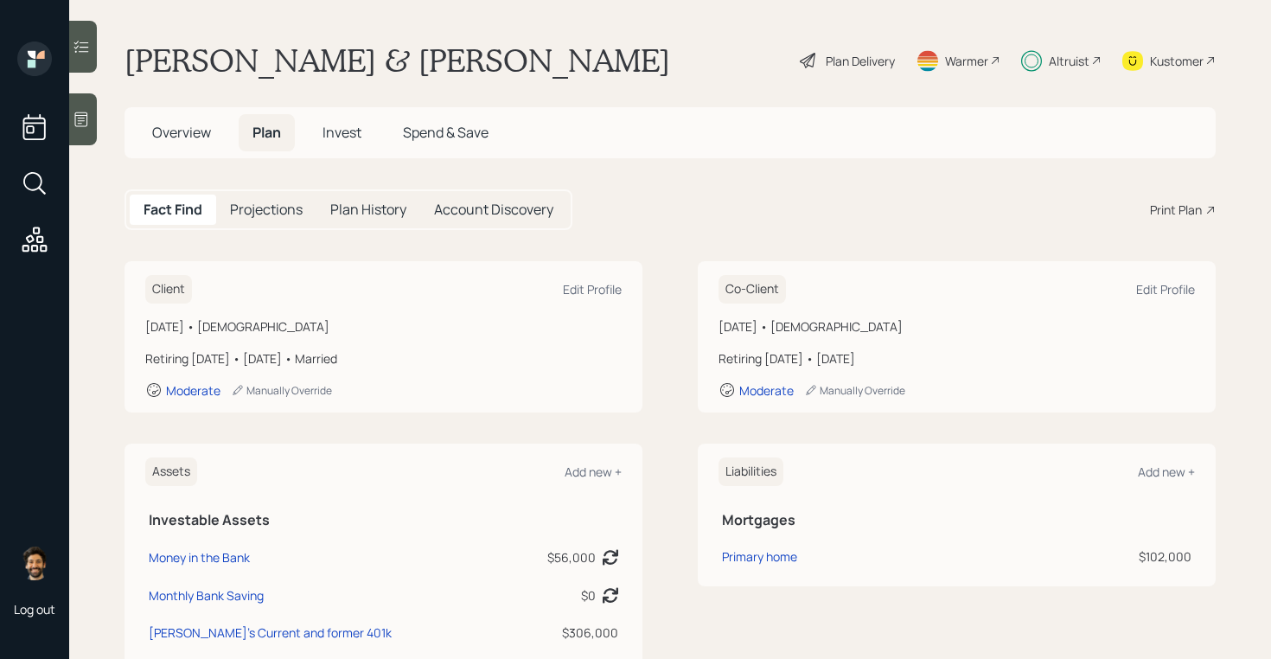
click at [271, 214] on h5 "Projections" at bounding box center [266, 209] width 73 height 16
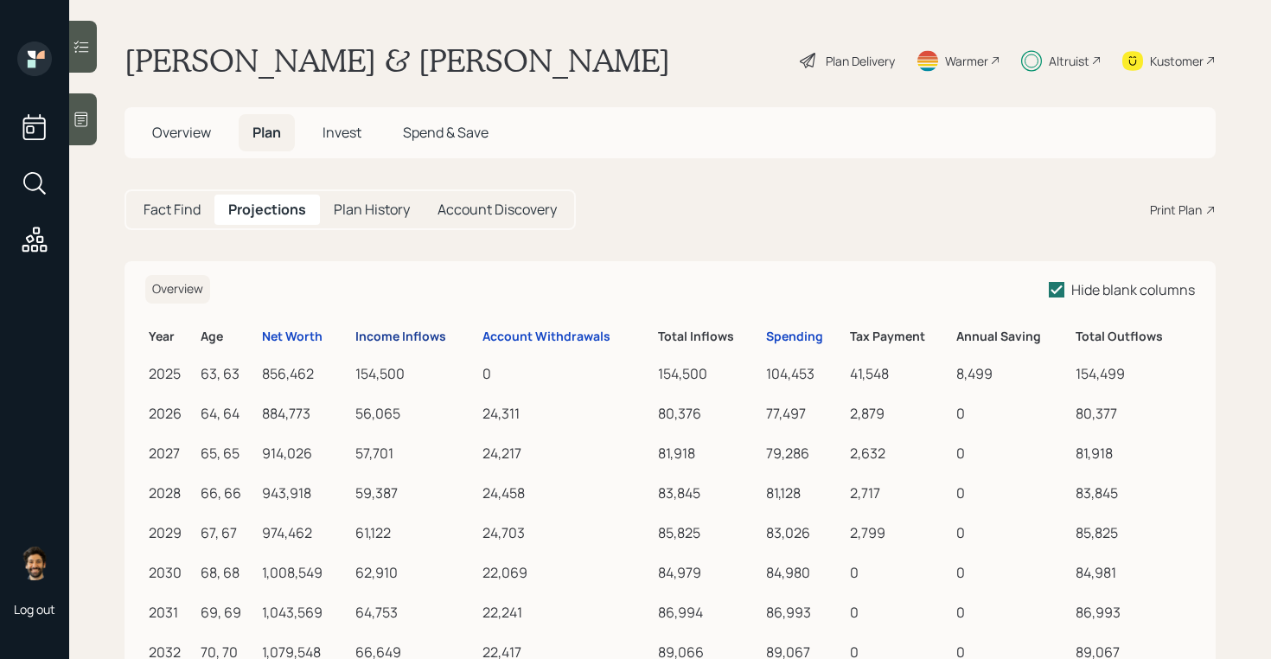
click at [416, 336] on div "Income Inflows" at bounding box center [400, 336] width 91 height 15
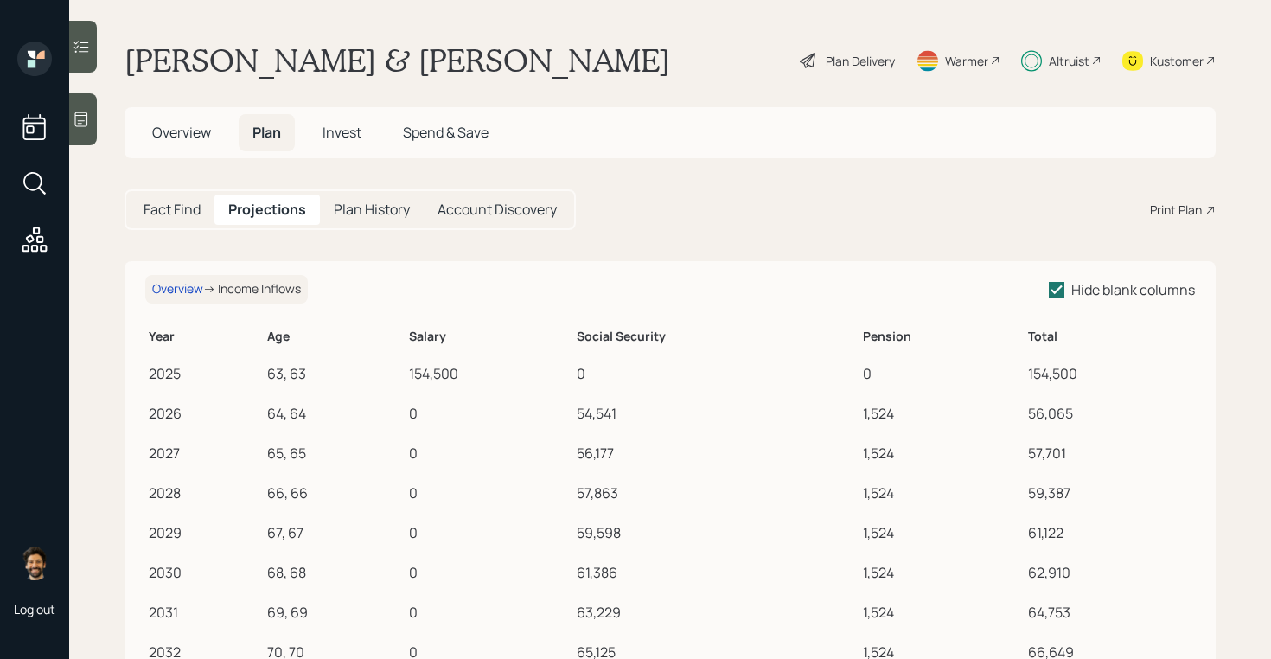
click at [177, 209] on h5 "Fact Find" at bounding box center [172, 209] width 57 height 16
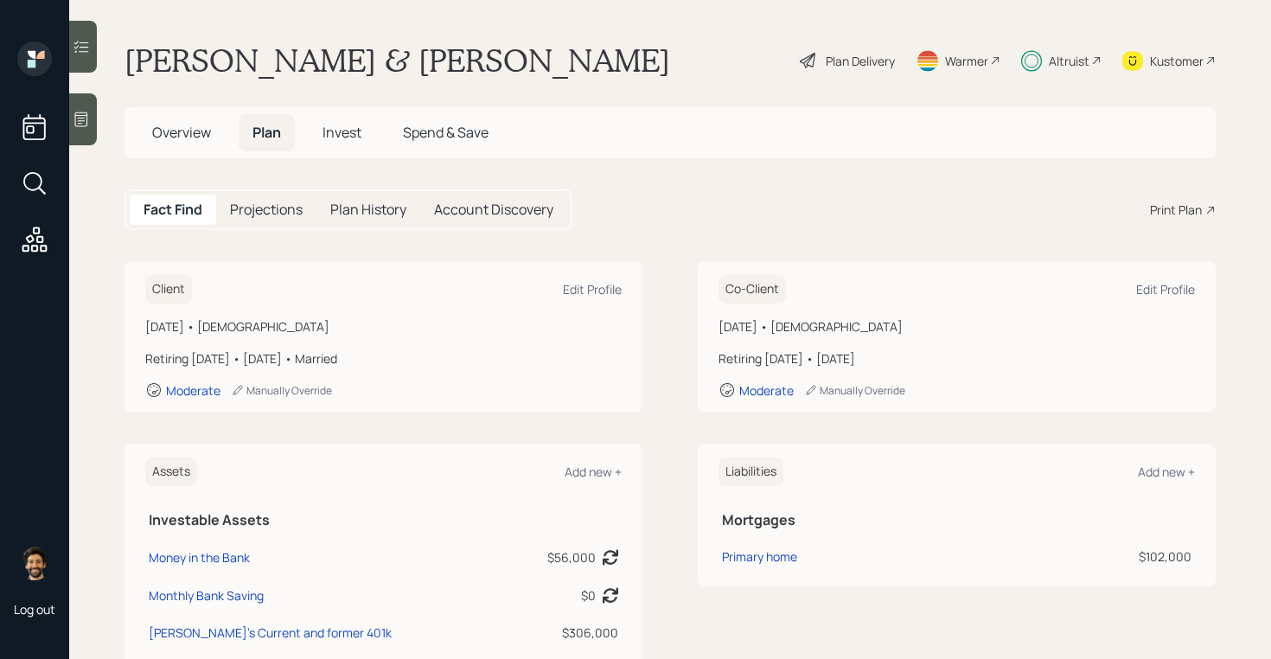
click at [341, 133] on span "Invest" at bounding box center [341, 132] width 39 height 19
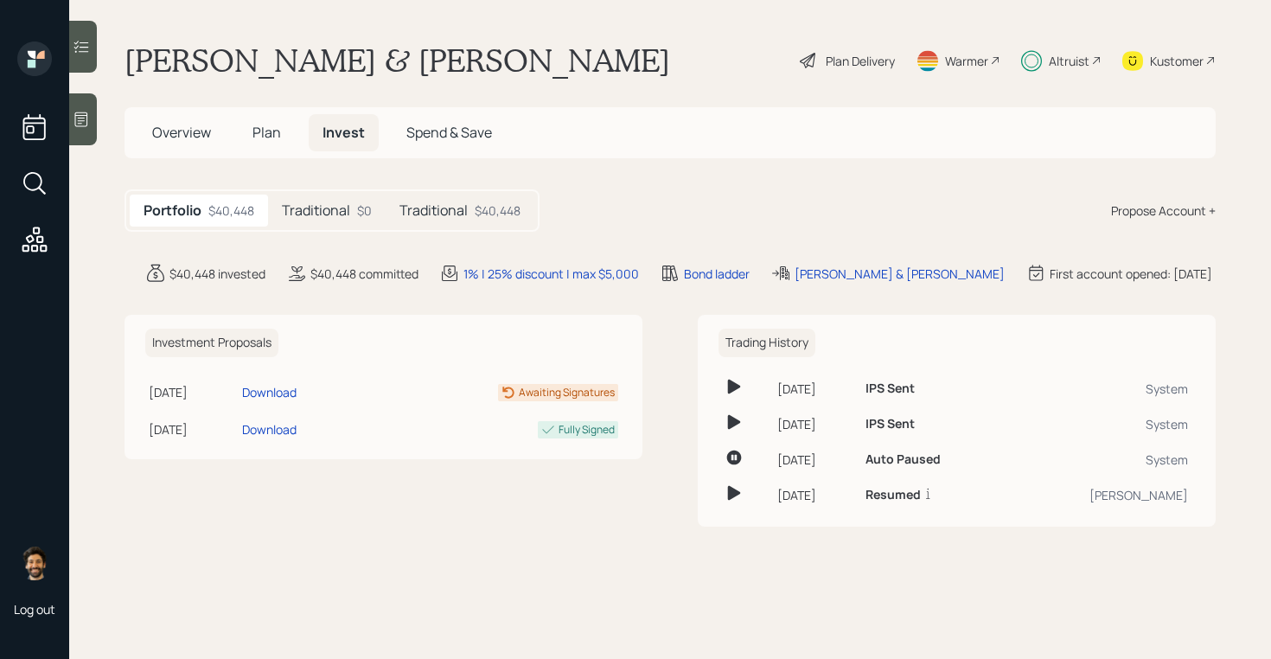
click at [312, 210] on h5 "Traditional" at bounding box center [316, 210] width 68 height 16
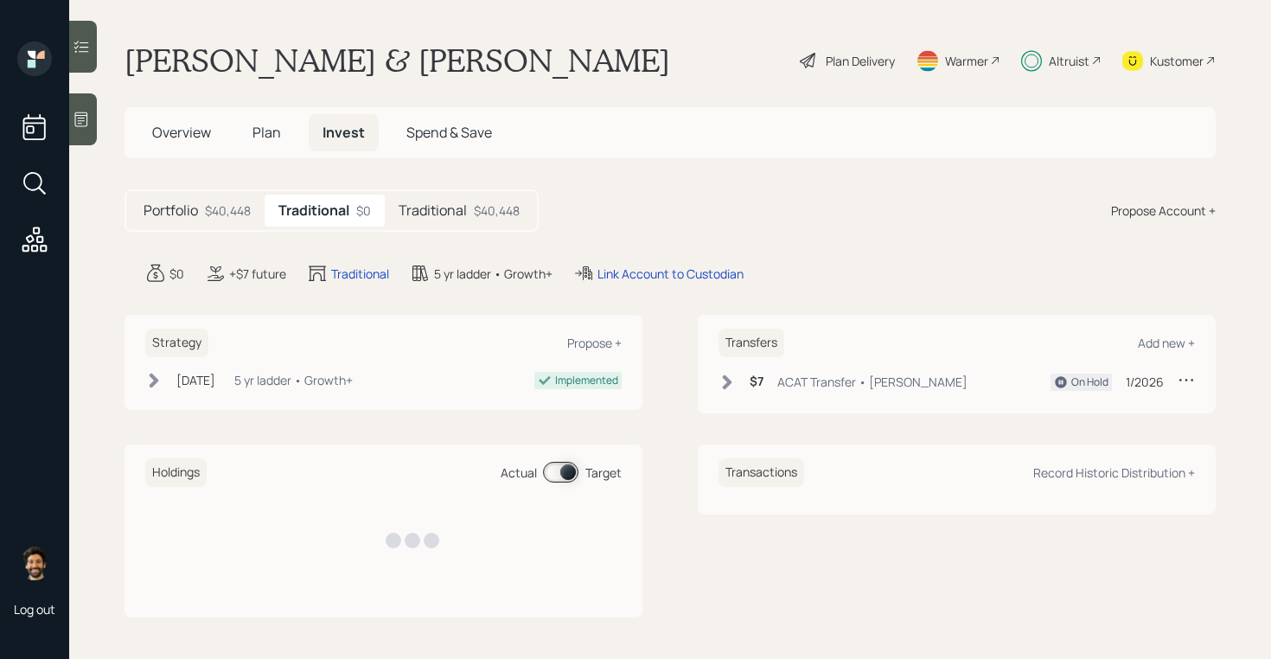
click at [453, 203] on h5 "Traditional" at bounding box center [433, 210] width 68 height 16
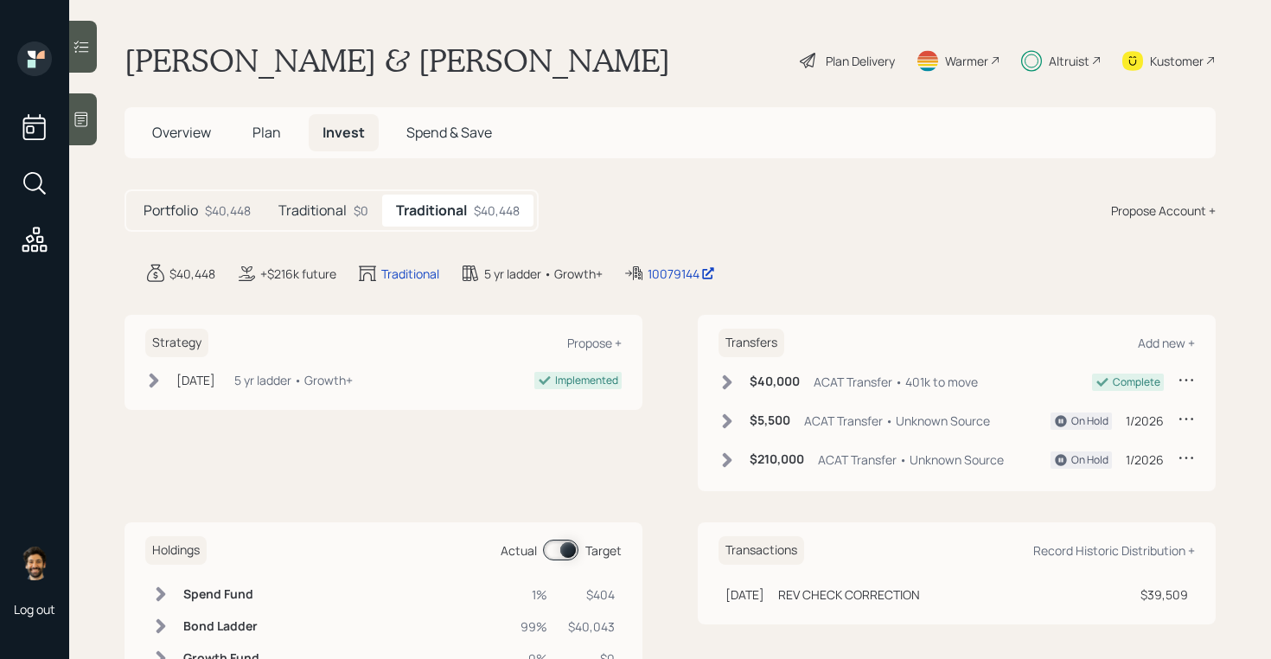
click at [259, 131] on span "Plan" at bounding box center [266, 132] width 29 height 19
